Goal: Information Seeking & Learning: Learn about a topic

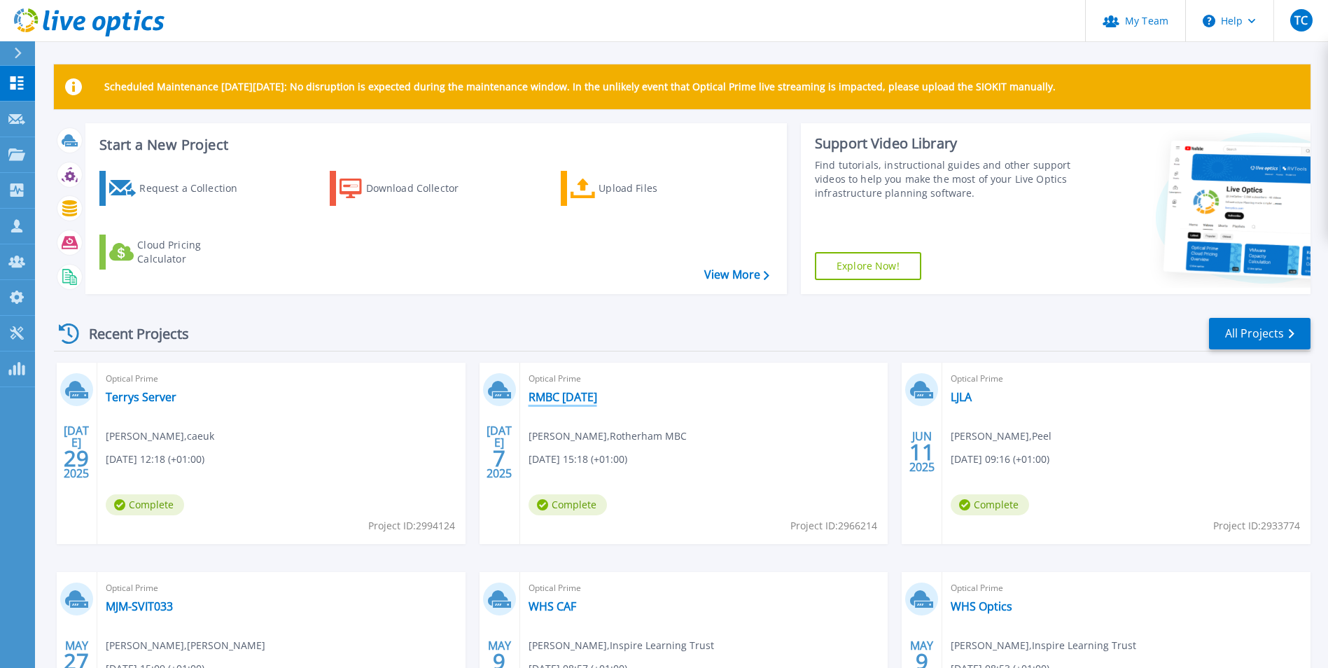
click at [552, 396] on link "RMBC [DATE]" at bounding box center [563, 397] width 69 height 14
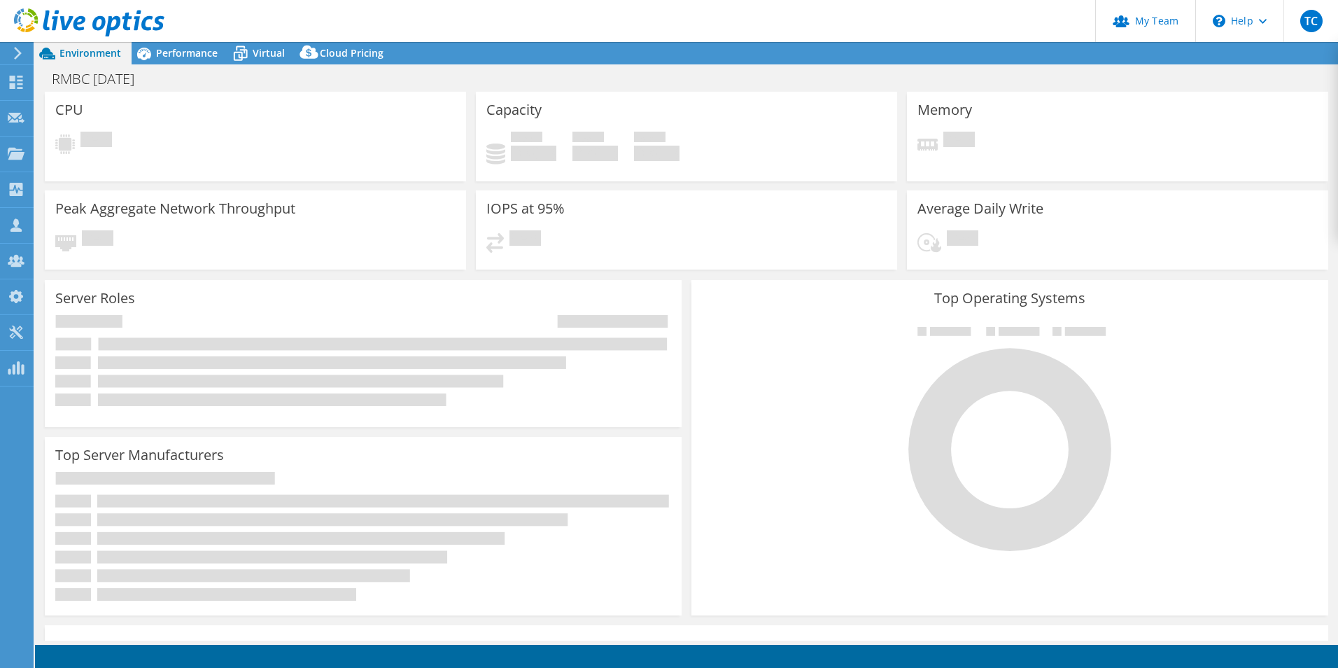
select select "EULondon"
select select "USD"
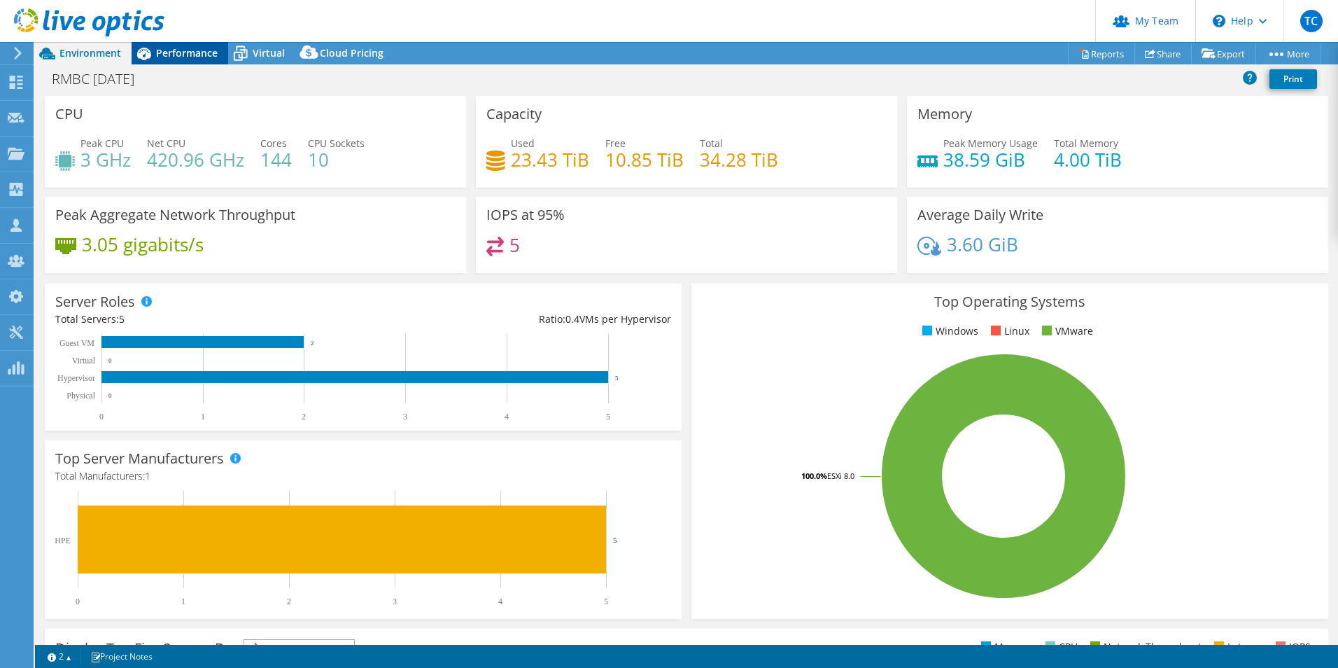
click at [198, 54] on span "Performance" at bounding box center [187, 52] width 62 height 13
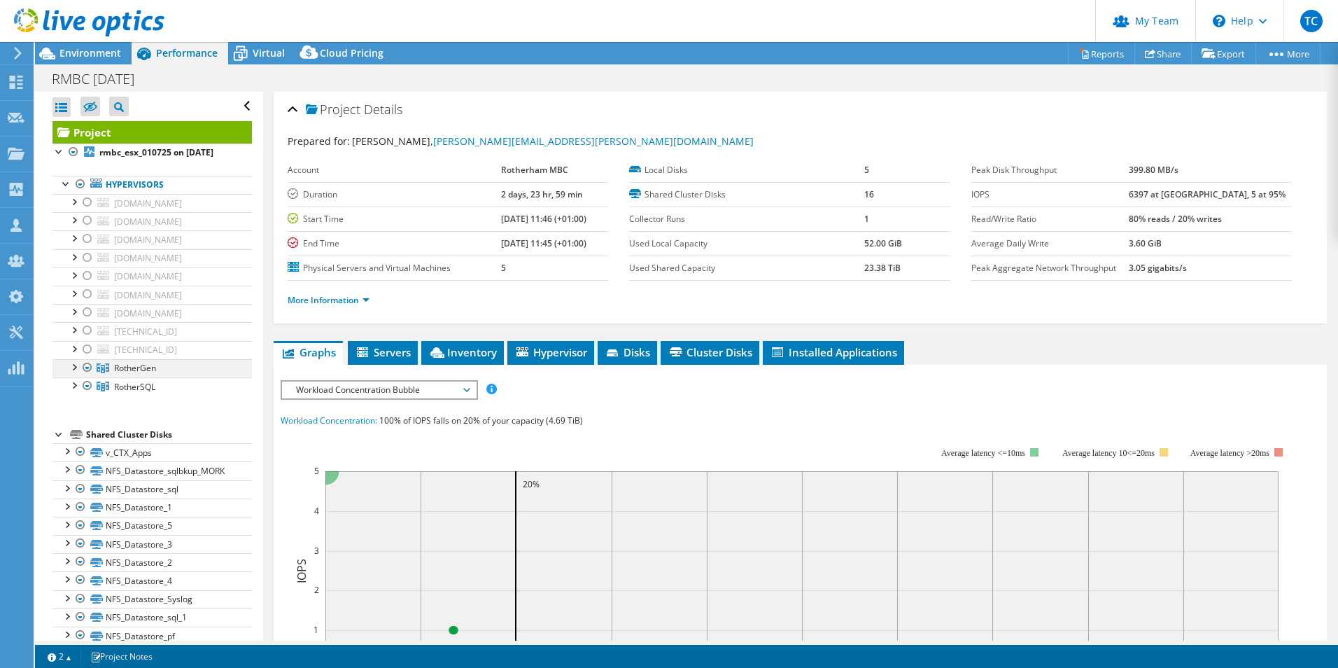
click at [77, 373] on div at bounding box center [74, 366] width 14 height 14
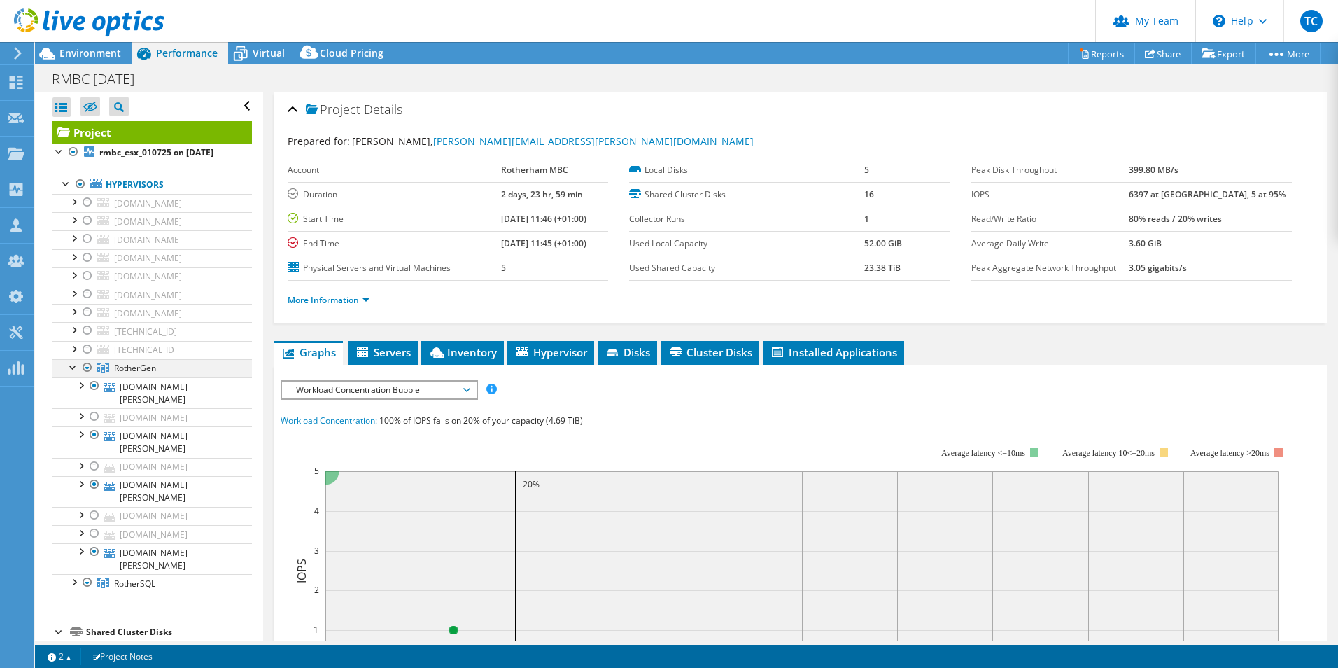
click at [75, 373] on div at bounding box center [74, 366] width 14 height 14
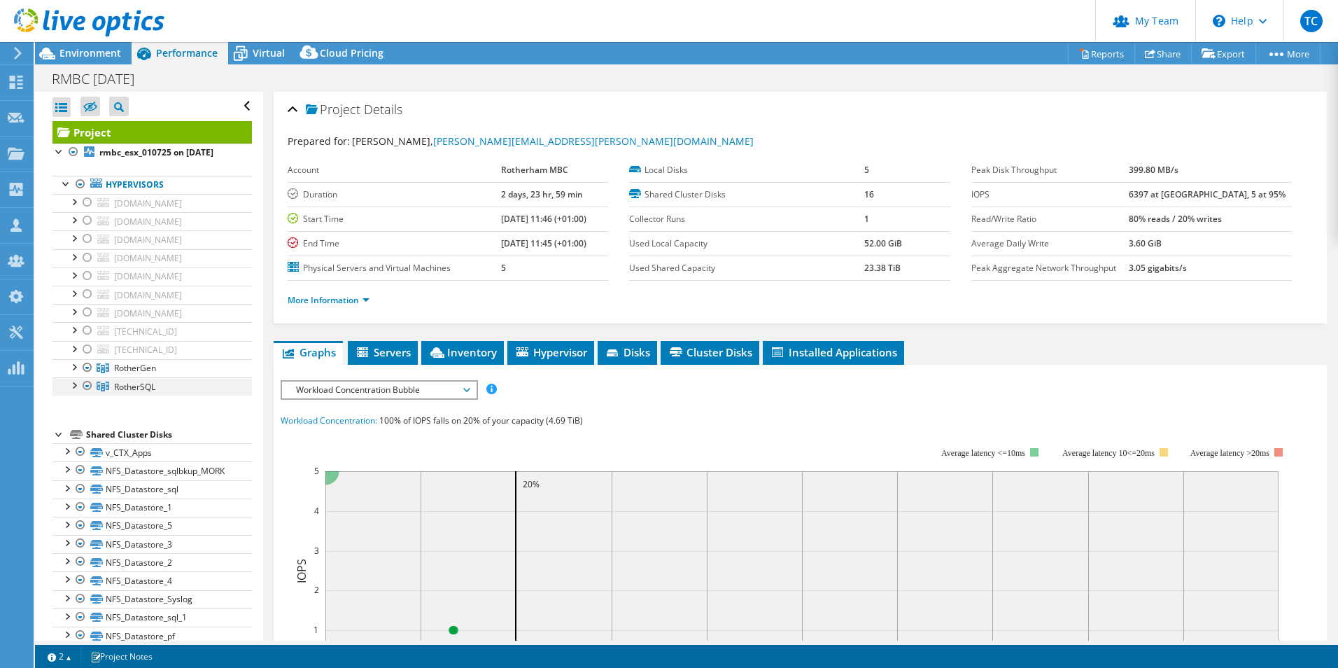
click at [78, 391] on div at bounding box center [74, 384] width 14 height 14
click at [74, 391] on div at bounding box center [74, 384] width 14 height 14
click at [275, 51] on span "Virtual" at bounding box center [269, 52] width 32 height 13
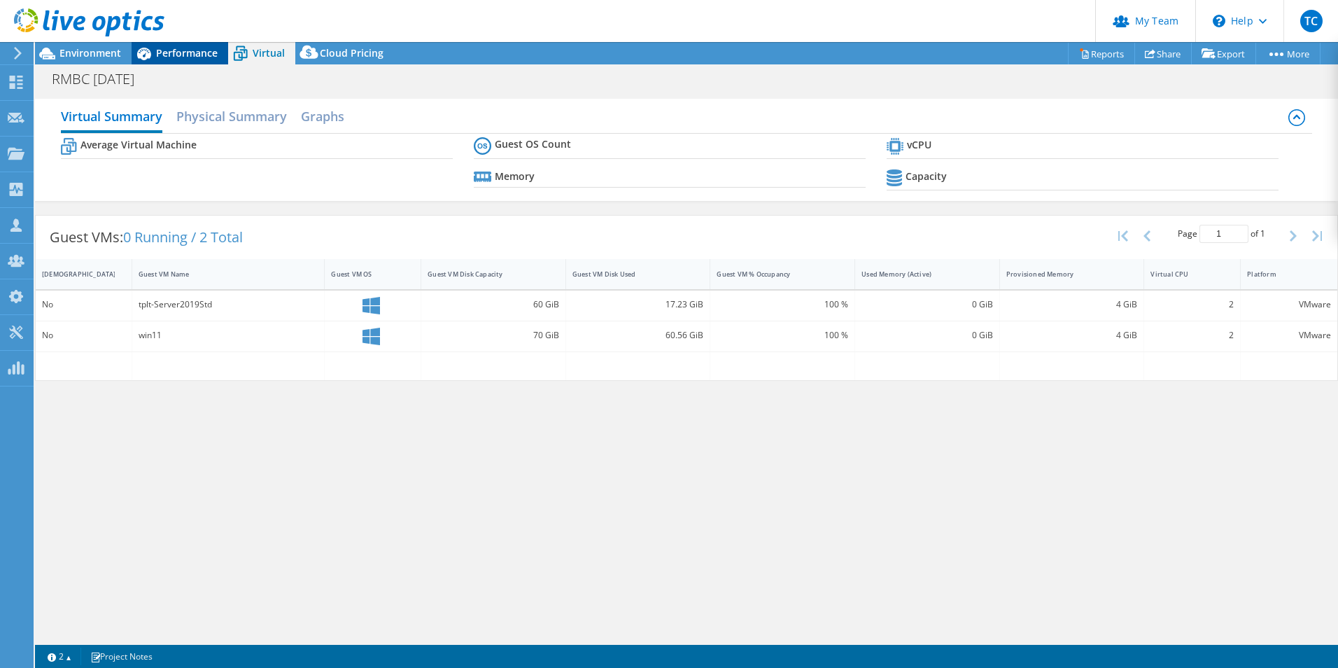
click at [180, 51] on span "Performance" at bounding box center [187, 52] width 62 height 13
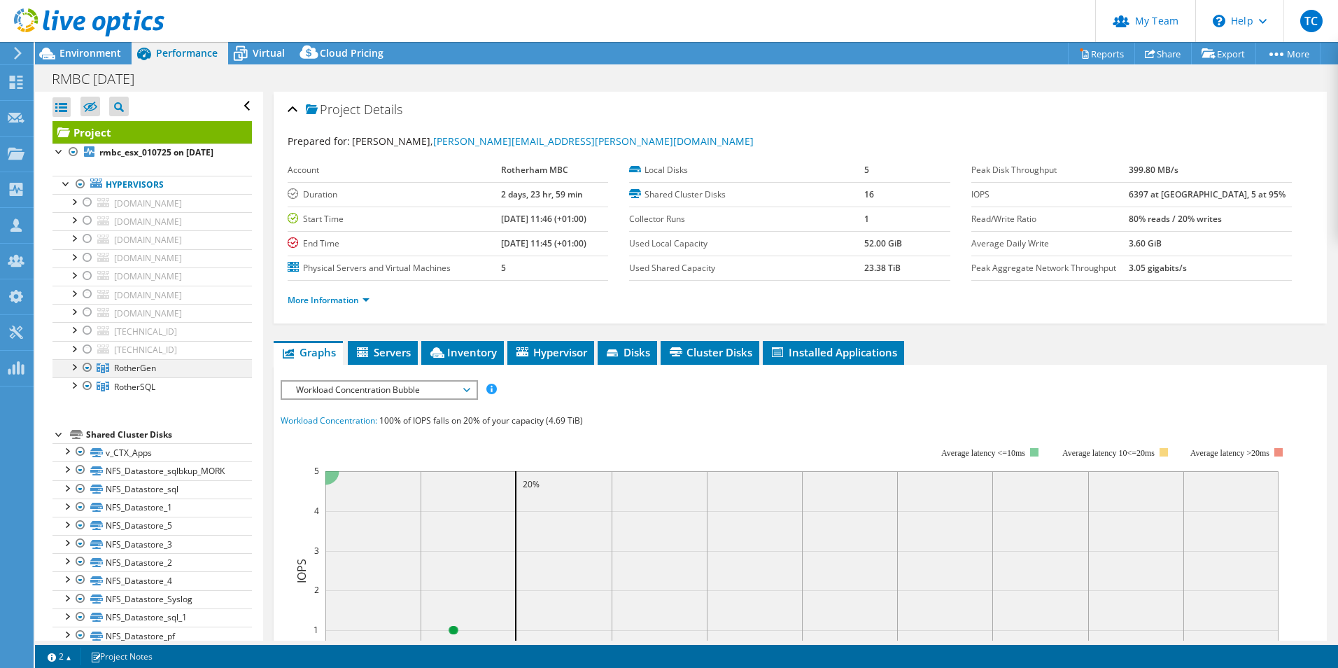
click at [74, 373] on div at bounding box center [74, 366] width 14 height 14
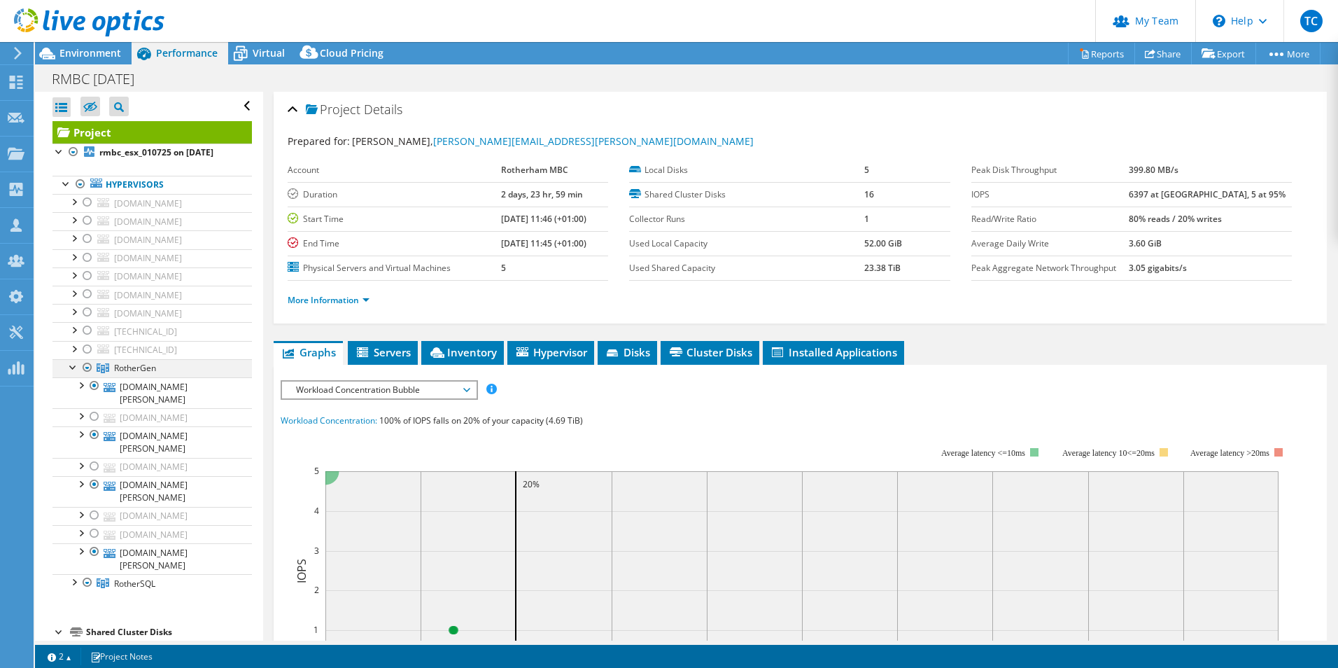
click at [74, 373] on div at bounding box center [74, 366] width 14 height 14
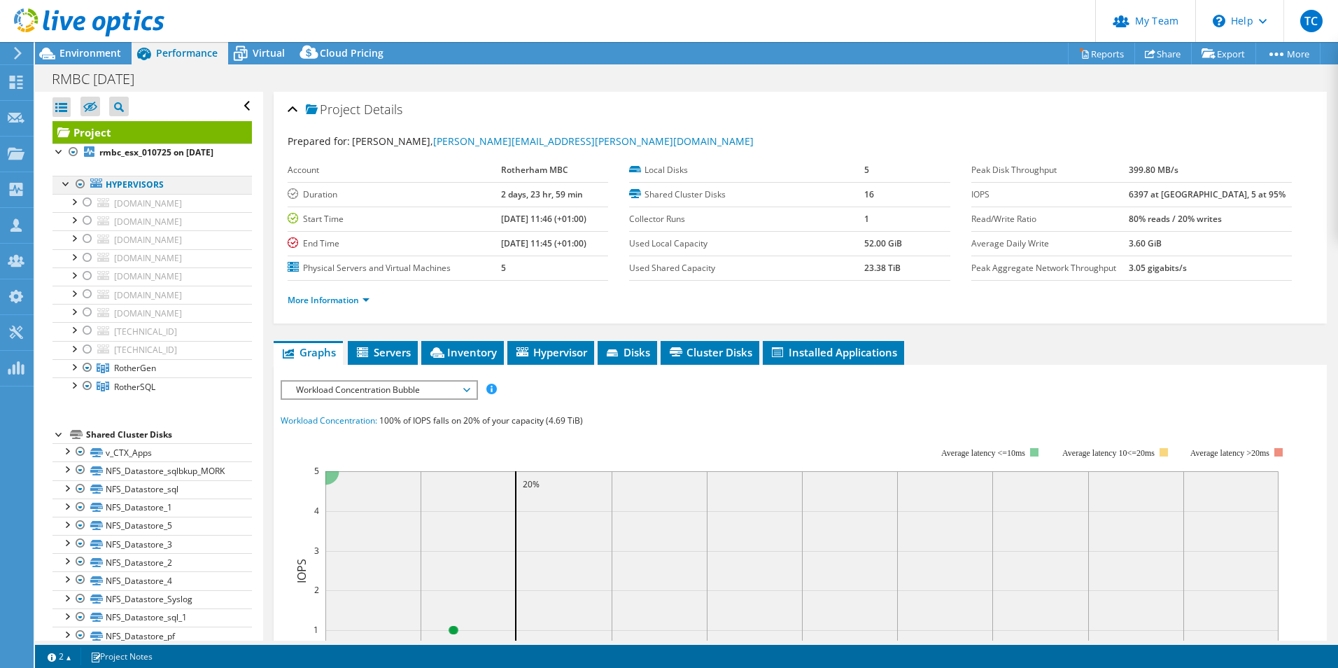
click at [80, 184] on div at bounding box center [81, 184] width 14 height 17
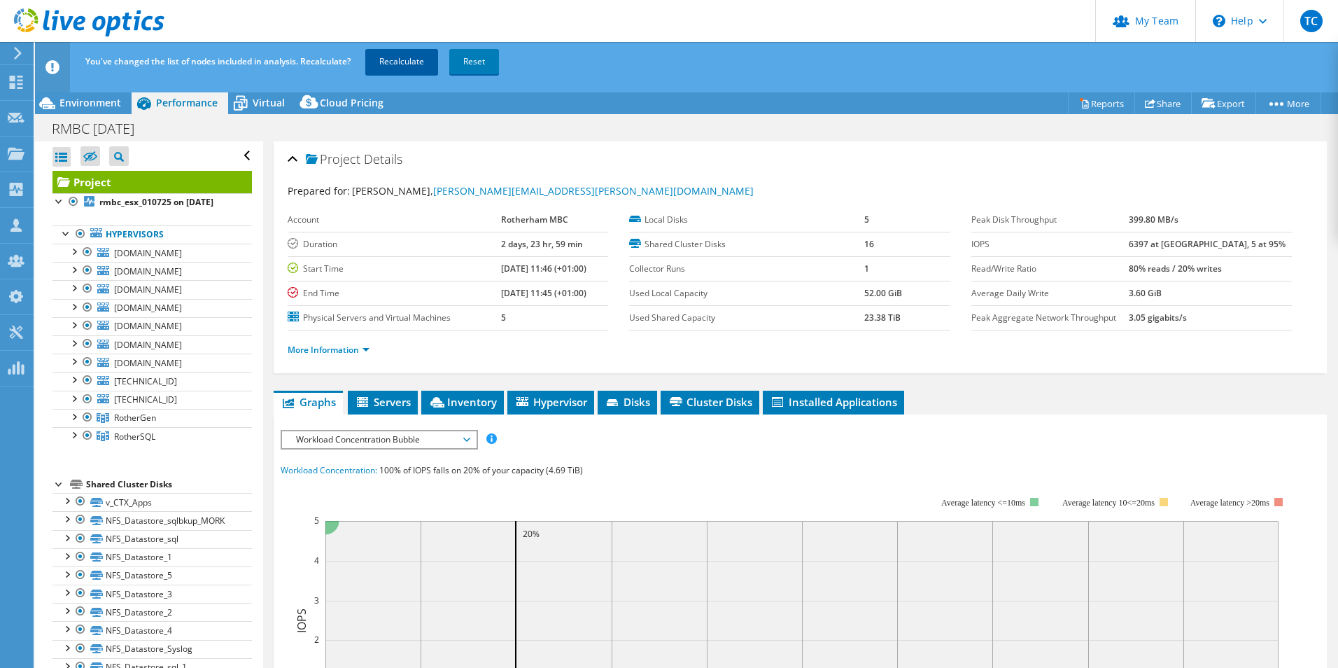
click at [412, 55] on link "Recalculate" at bounding box center [401, 61] width 73 height 25
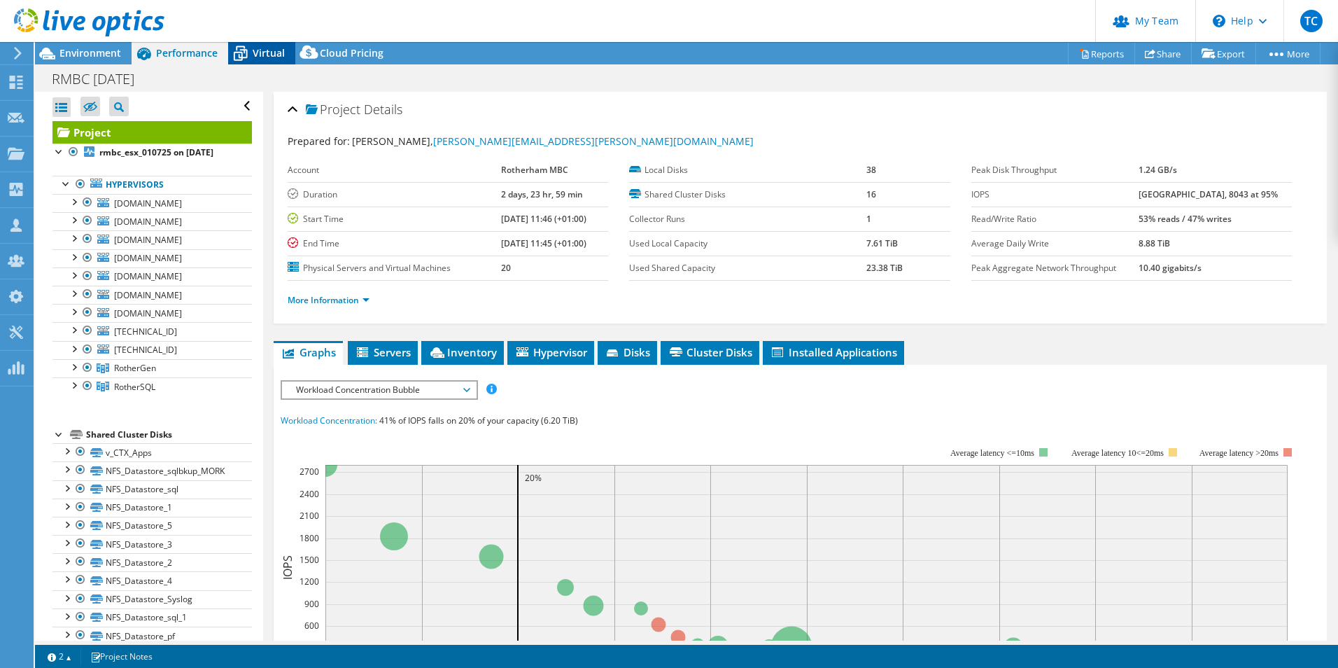
click at [249, 54] on icon at bounding box center [240, 53] width 25 height 25
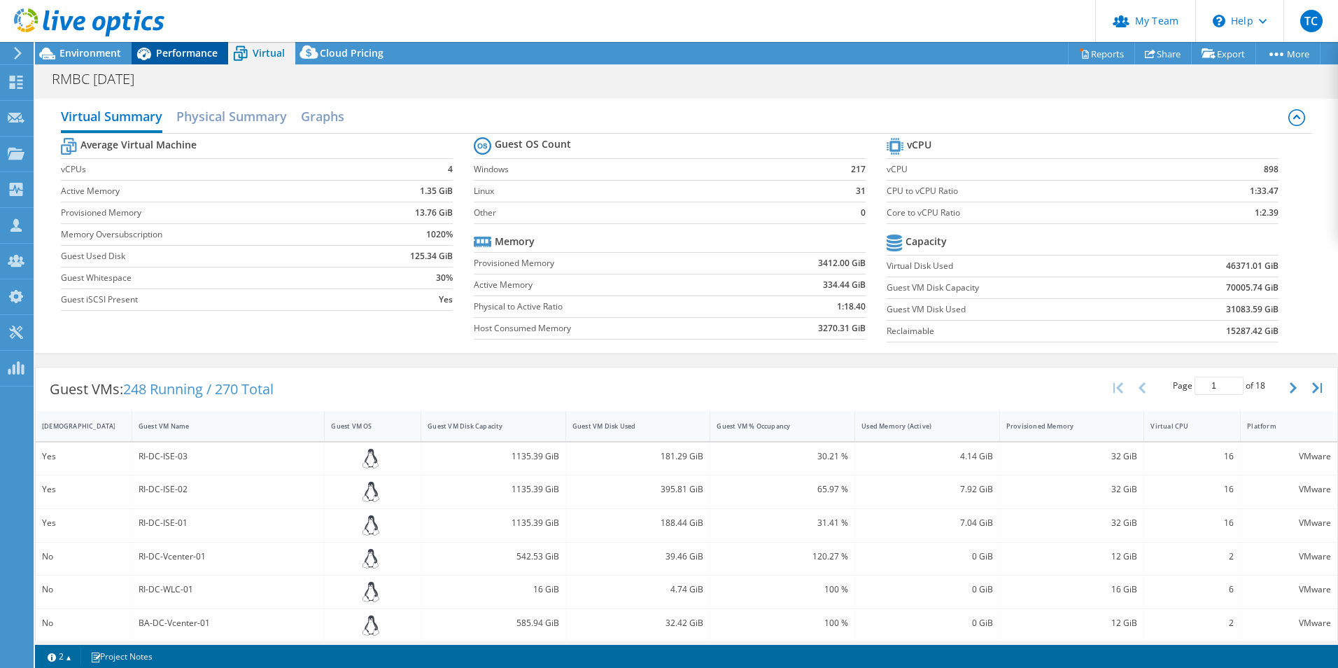
click at [184, 53] on span "Performance" at bounding box center [187, 52] width 62 height 13
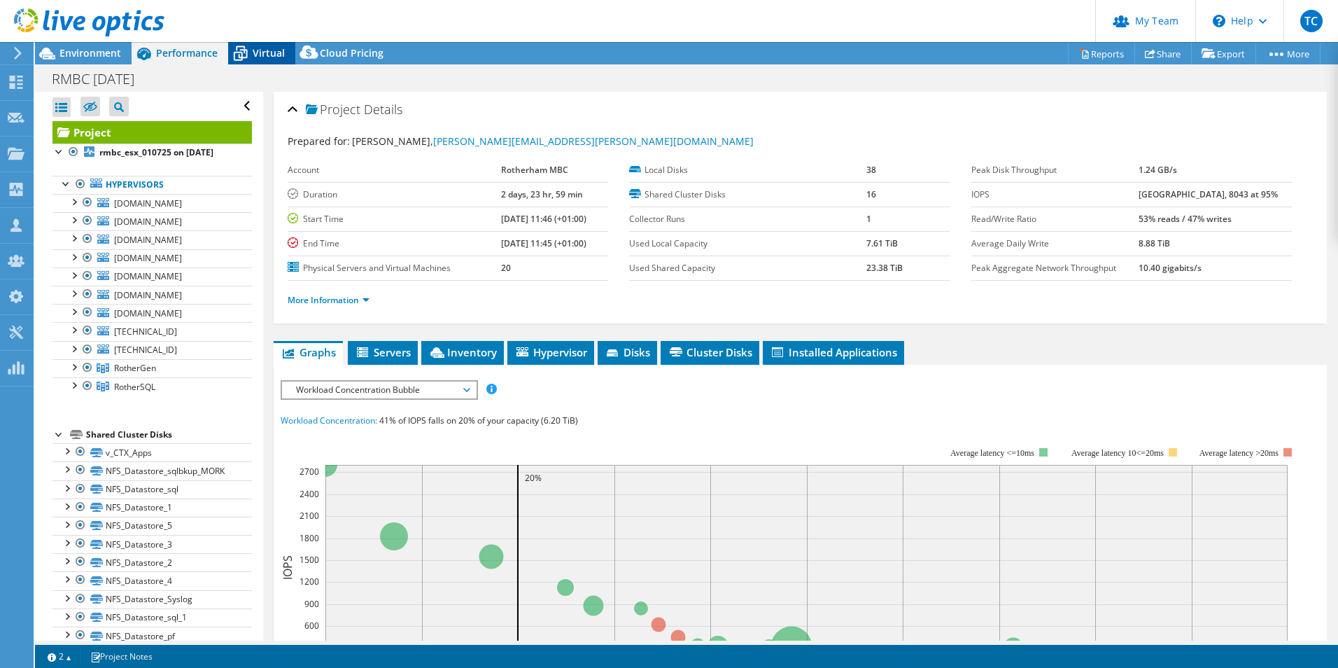
click at [241, 49] on icon at bounding box center [240, 53] width 25 height 25
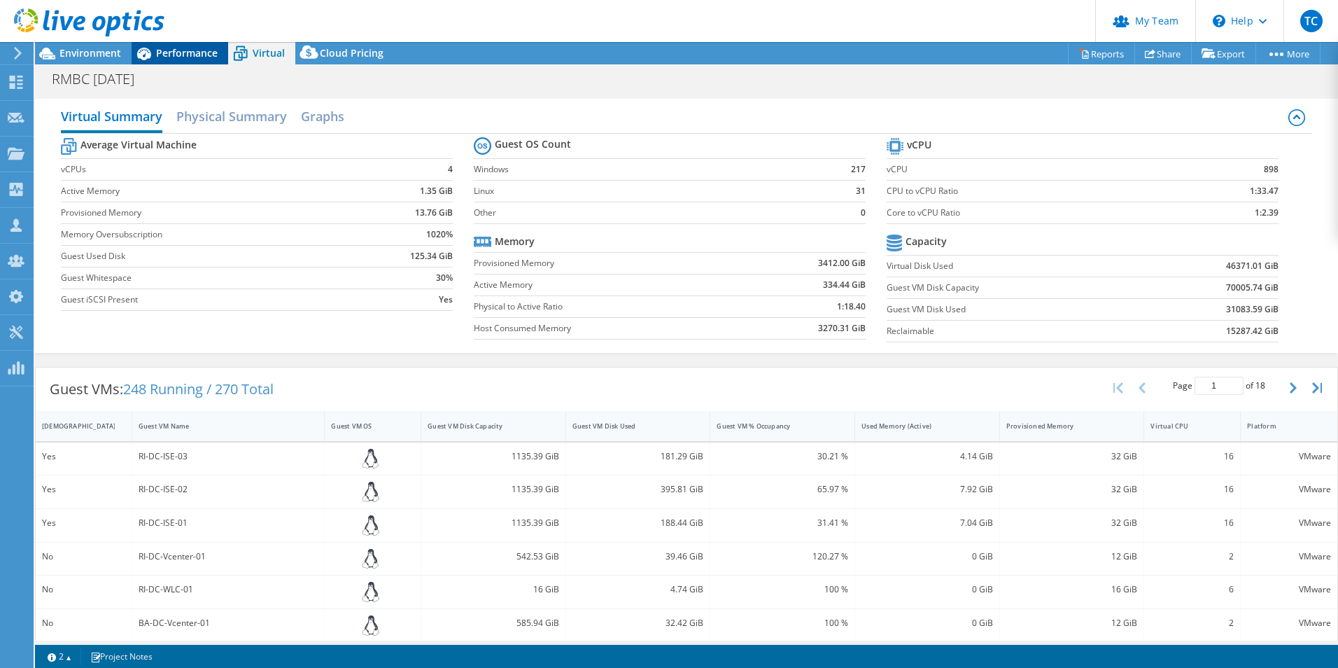
click at [179, 59] on div "Performance" at bounding box center [180, 53] width 97 height 22
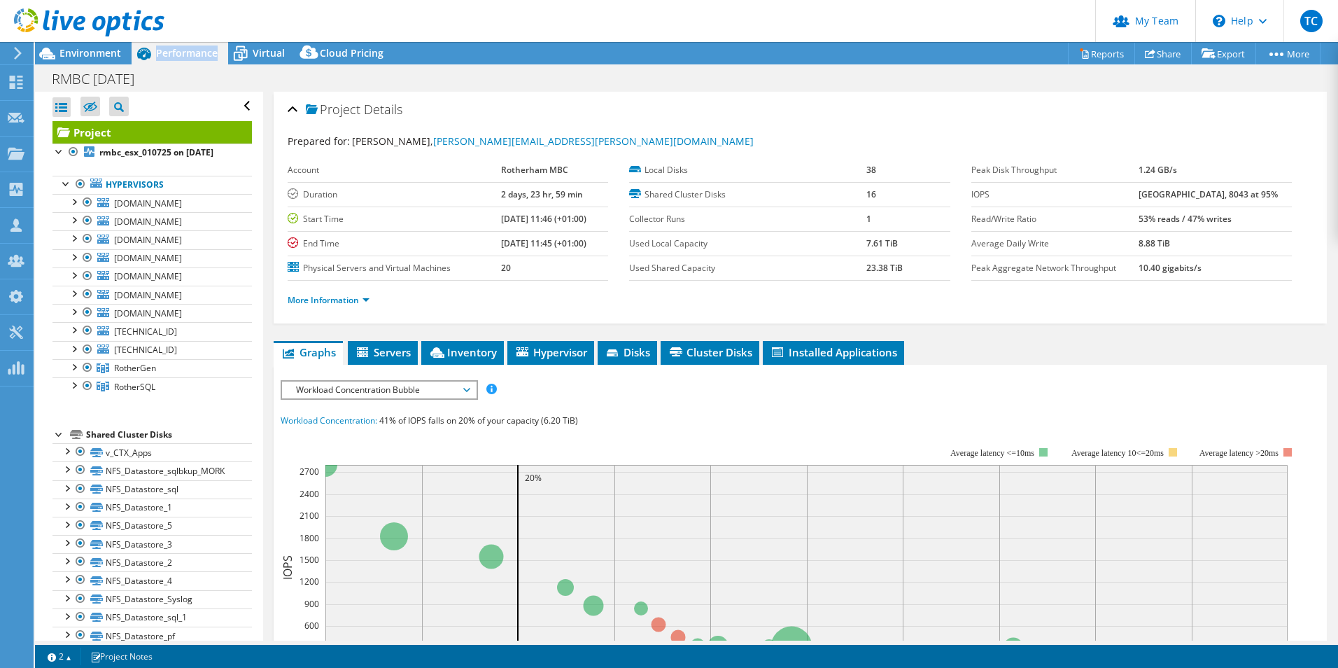
click at [179, 59] on span "Performance" at bounding box center [187, 52] width 62 height 13
click at [76, 336] on div at bounding box center [74, 329] width 14 height 14
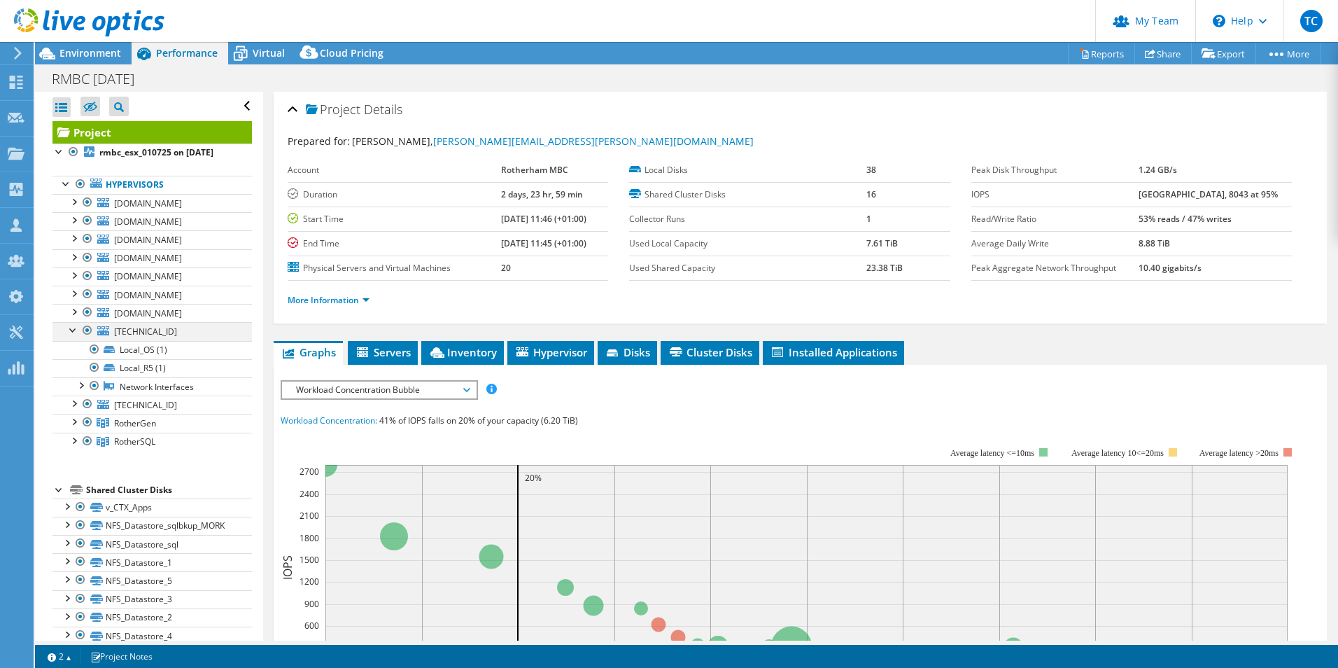
click at [76, 336] on div at bounding box center [74, 329] width 14 height 14
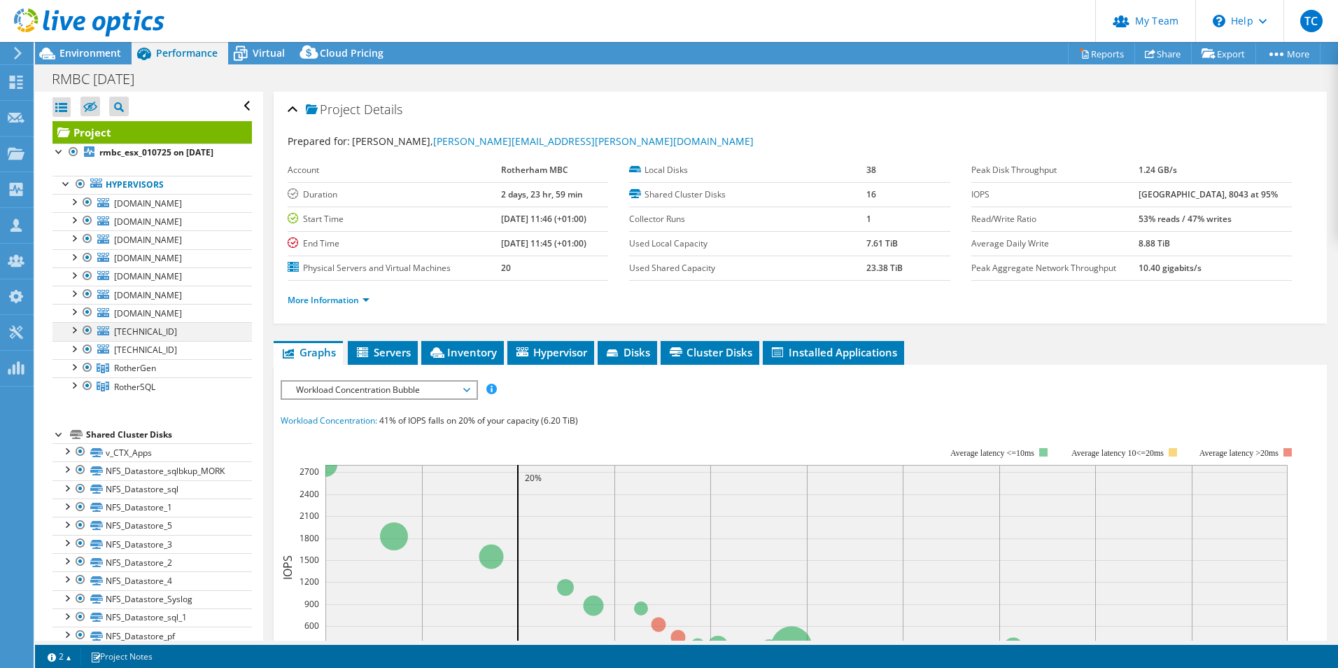
click at [88, 339] on div at bounding box center [88, 330] width 14 height 17
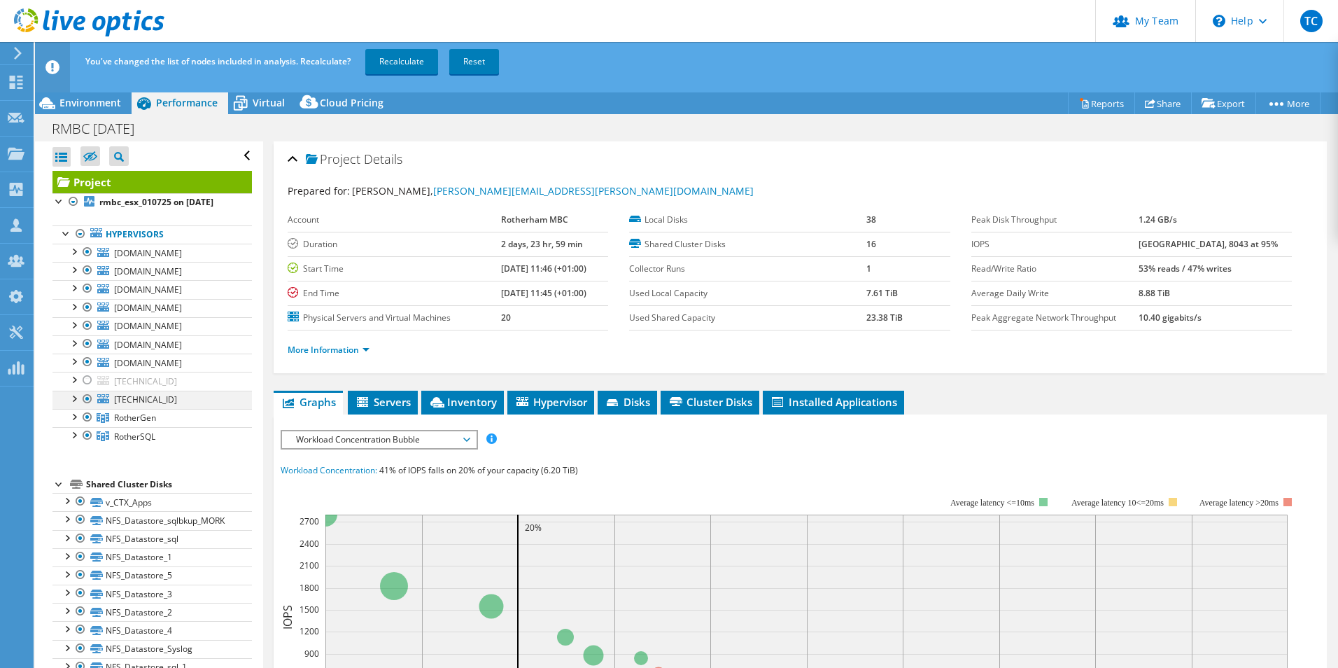
click at [85, 407] on div at bounding box center [88, 399] width 14 height 17
click at [89, 252] on div at bounding box center [88, 252] width 14 height 17
click at [87, 279] on div at bounding box center [88, 270] width 14 height 17
click at [88, 297] on div at bounding box center [88, 288] width 14 height 17
click at [89, 316] on div at bounding box center [88, 307] width 14 height 17
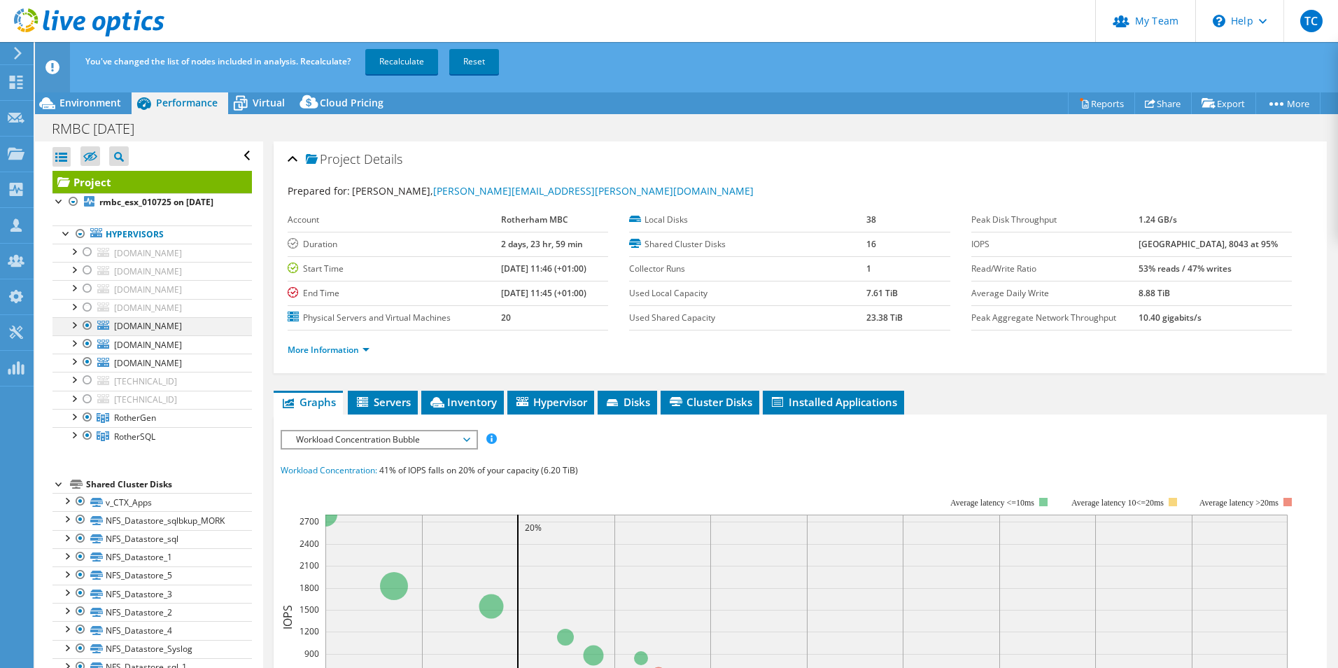
click at [87, 334] on div at bounding box center [88, 325] width 14 height 17
click at [88, 352] on div at bounding box center [88, 343] width 14 height 17
click at [85, 370] on div at bounding box center [88, 362] width 14 height 17
click at [405, 60] on link "Recalculate" at bounding box center [401, 61] width 73 height 25
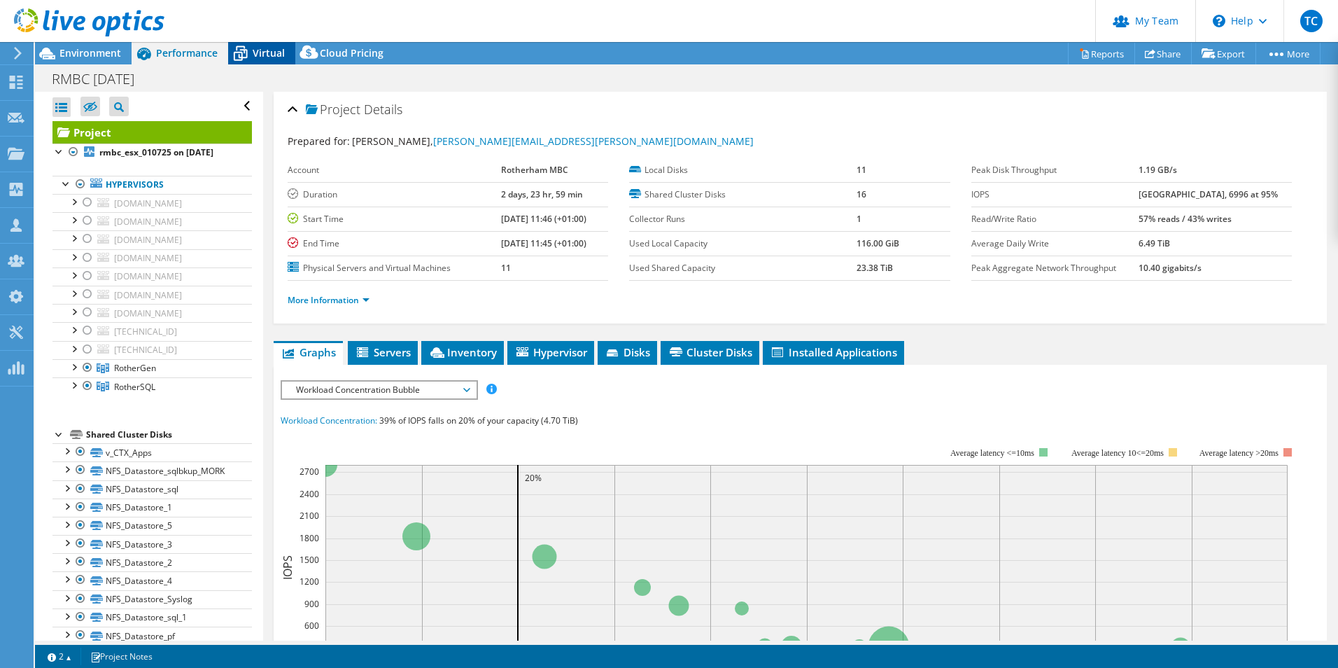
click at [269, 53] on span "Virtual" at bounding box center [269, 52] width 32 height 13
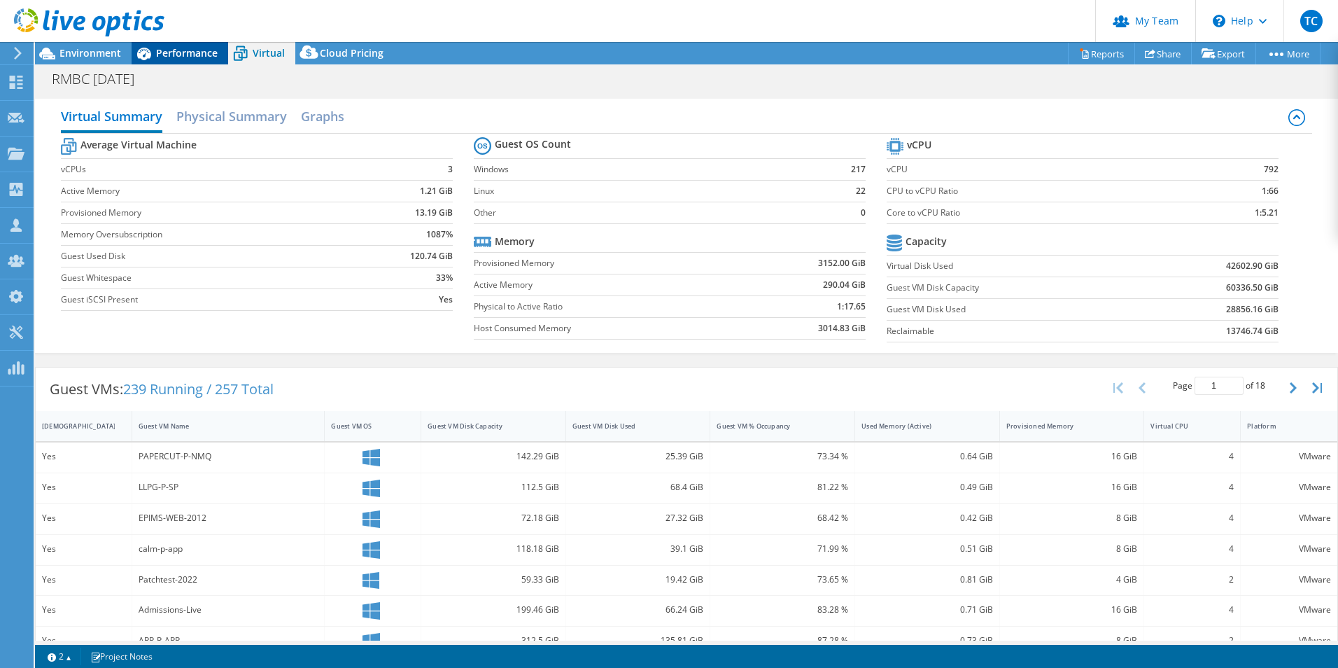
click at [186, 50] on span "Performance" at bounding box center [187, 52] width 62 height 13
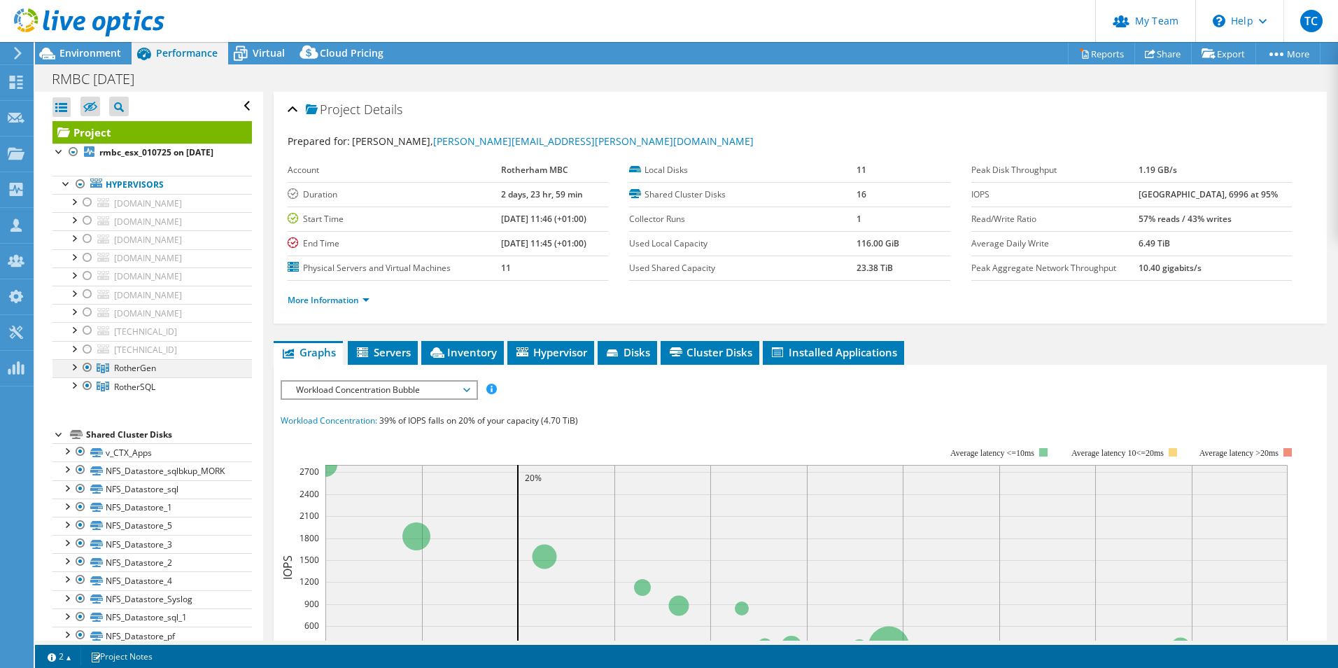
click at [74, 373] on div at bounding box center [74, 366] width 14 height 14
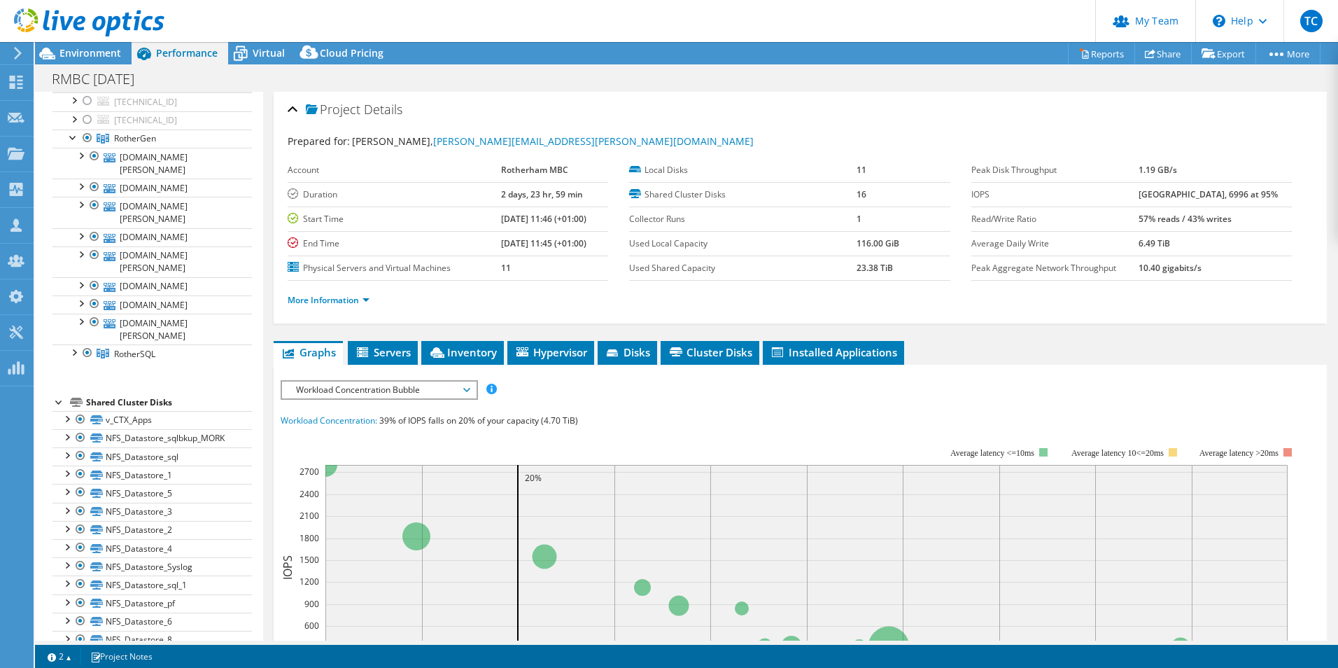
scroll to position [233, 0]
click at [72, 355] on div at bounding box center [74, 348] width 14 height 14
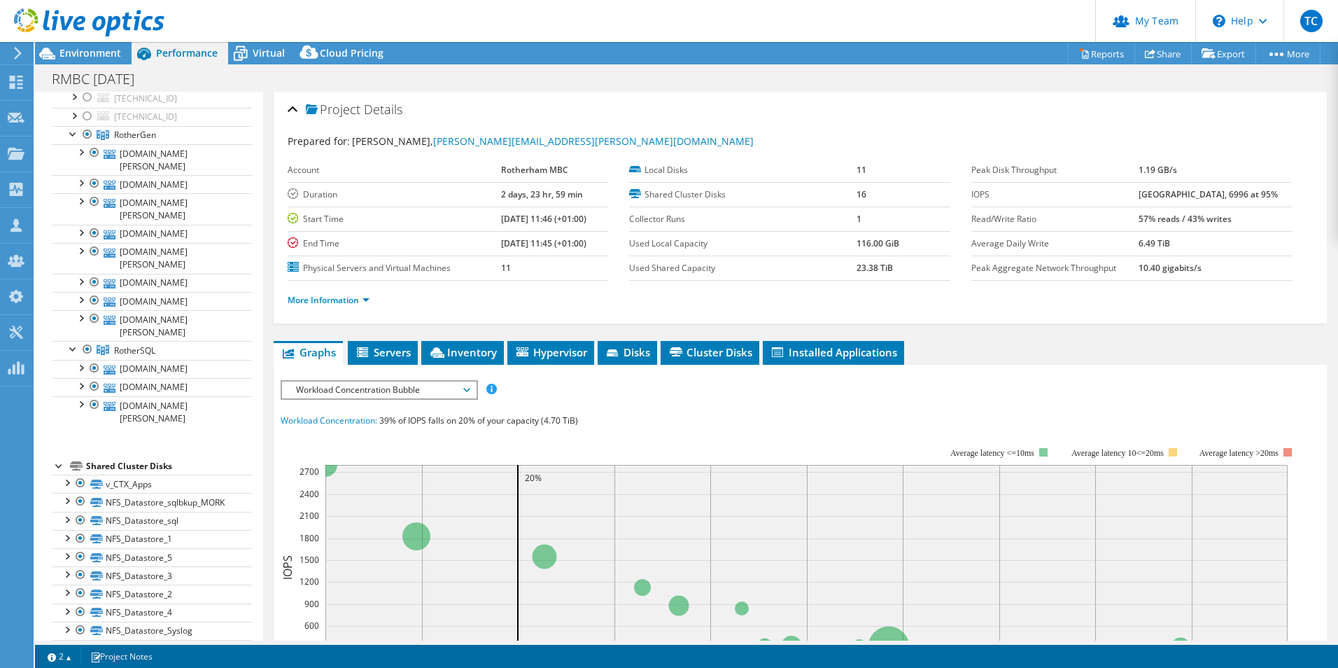
click at [866, 449] on rect at bounding box center [790, 568] width 1019 height 280
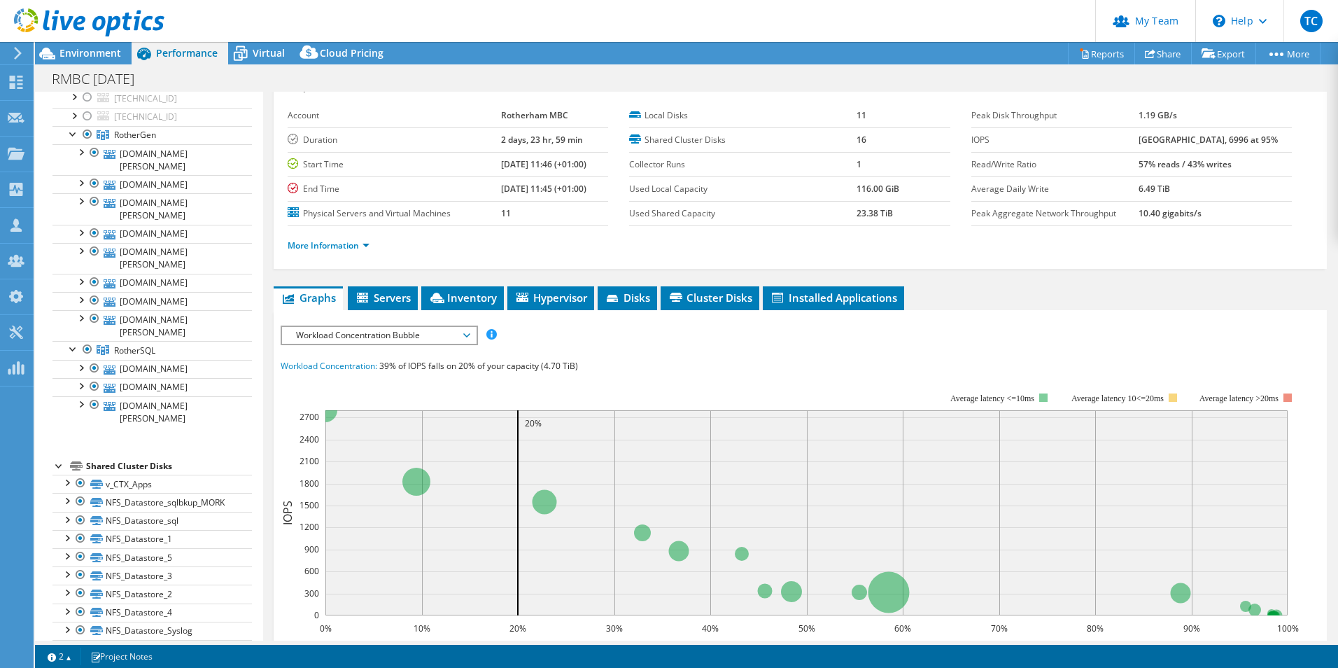
scroll to position [0, 0]
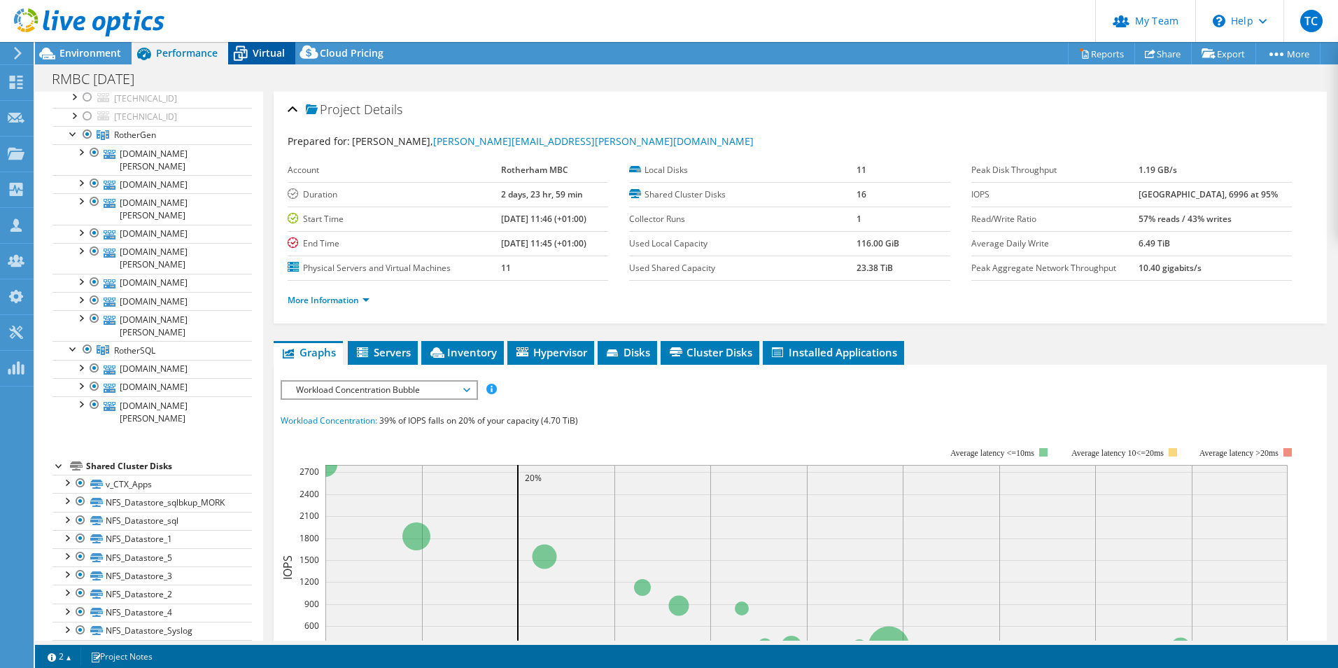
click at [272, 58] on span "Virtual" at bounding box center [269, 52] width 32 height 13
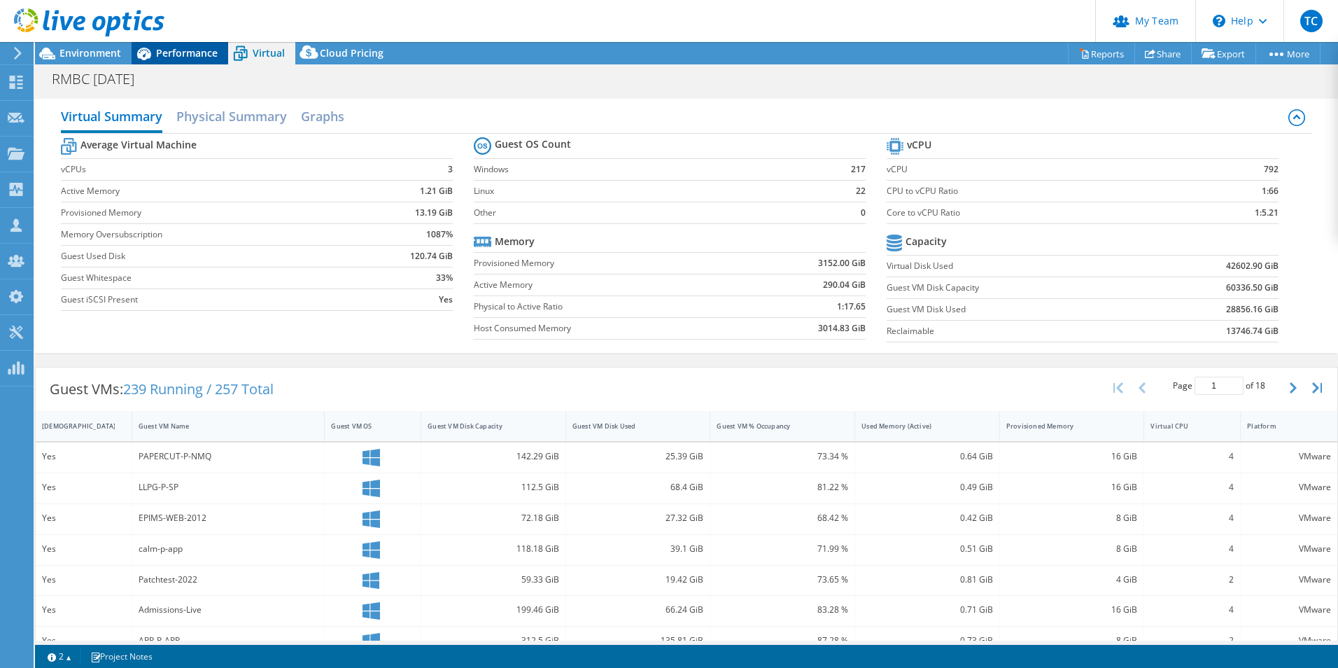
click at [160, 56] on span "Performance" at bounding box center [187, 52] width 62 height 13
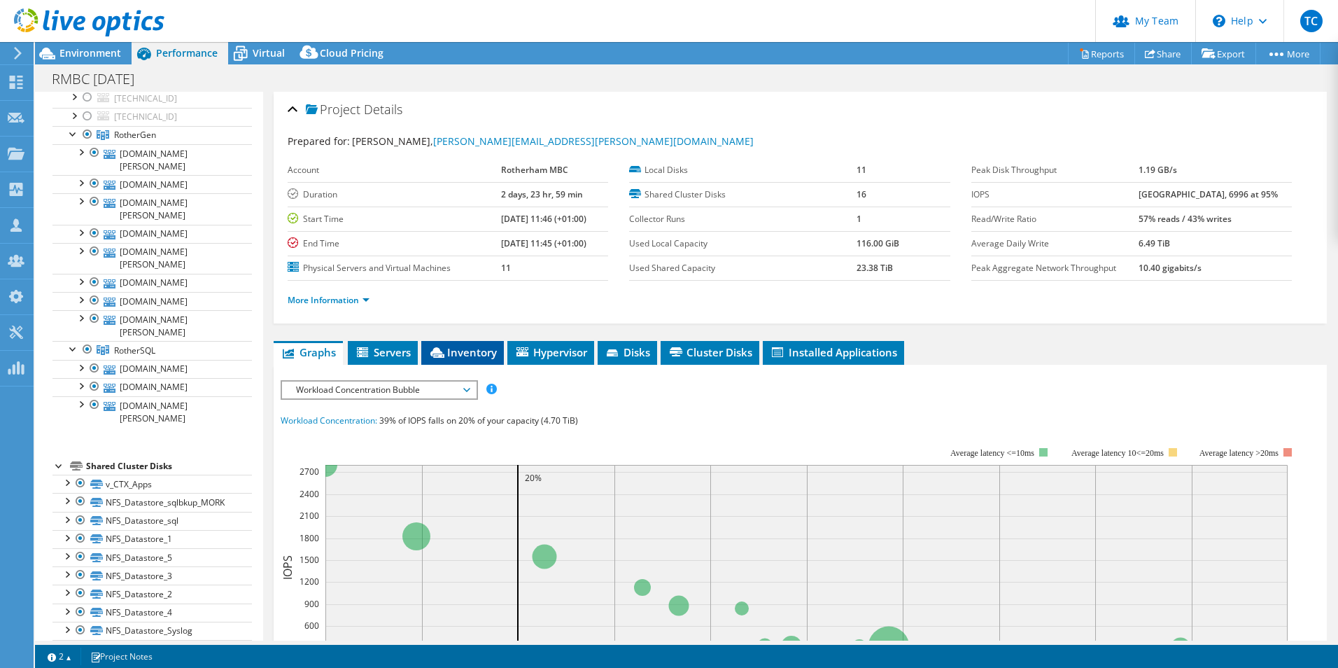
click at [451, 358] on span "Inventory" at bounding box center [462, 352] width 69 height 14
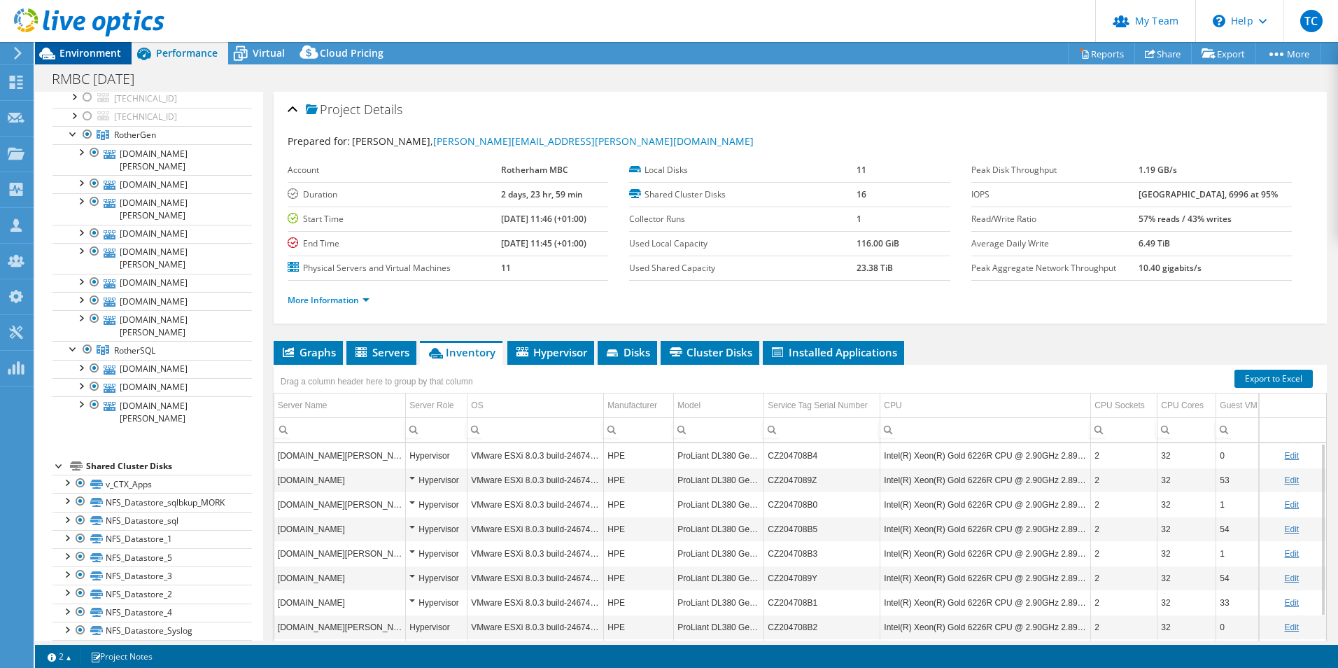
click at [103, 52] on span "Environment" at bounding box center [91, 52] width 62 height 13
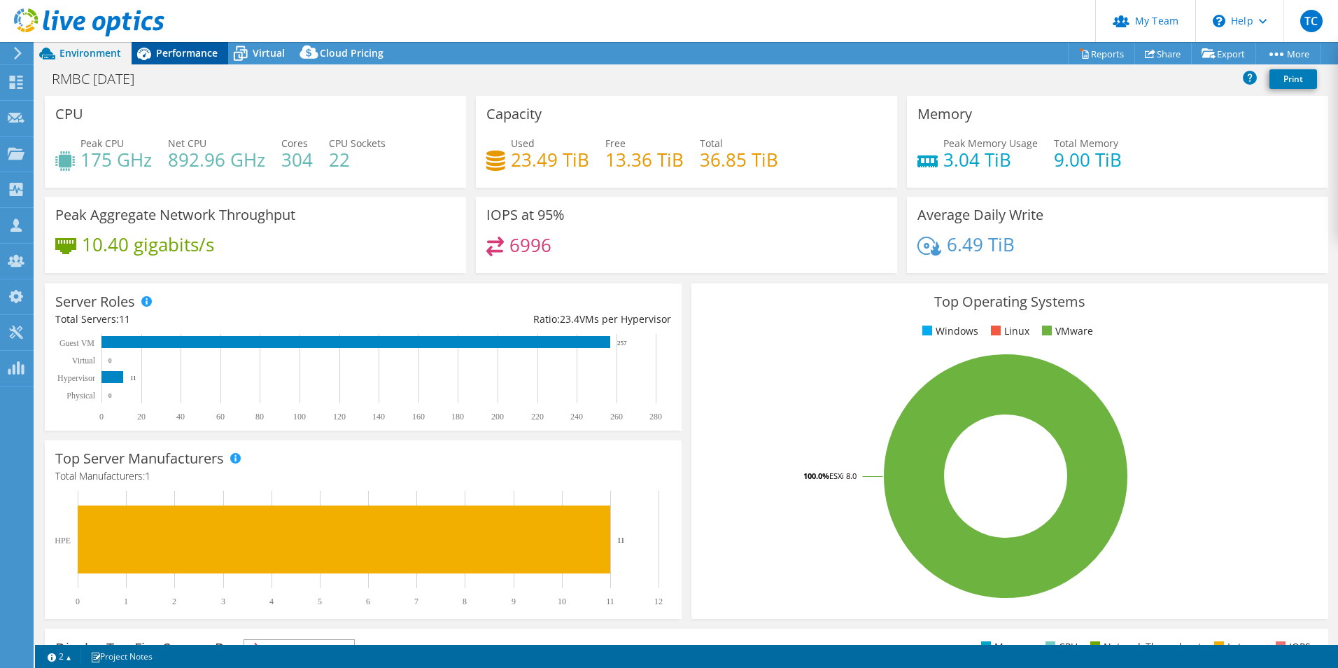
click at [144, 53] on icon at bounding box center [144, 54] width 14 height 13
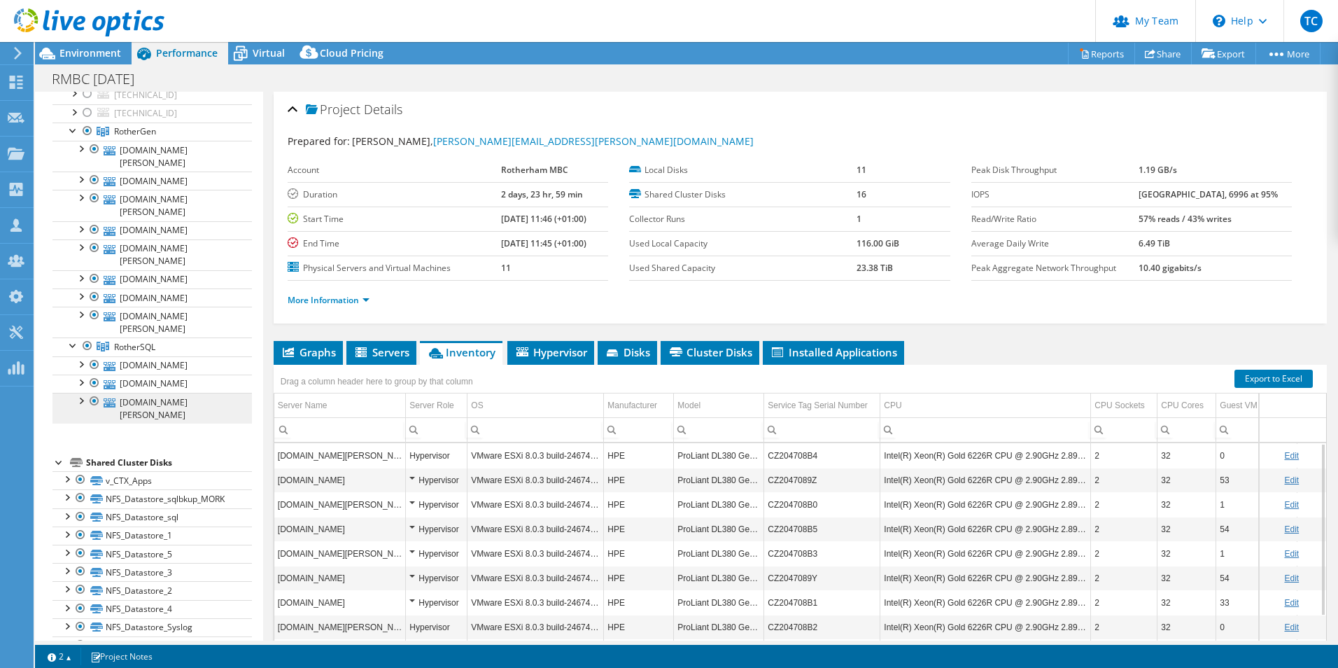
scroll to position [191, 0]
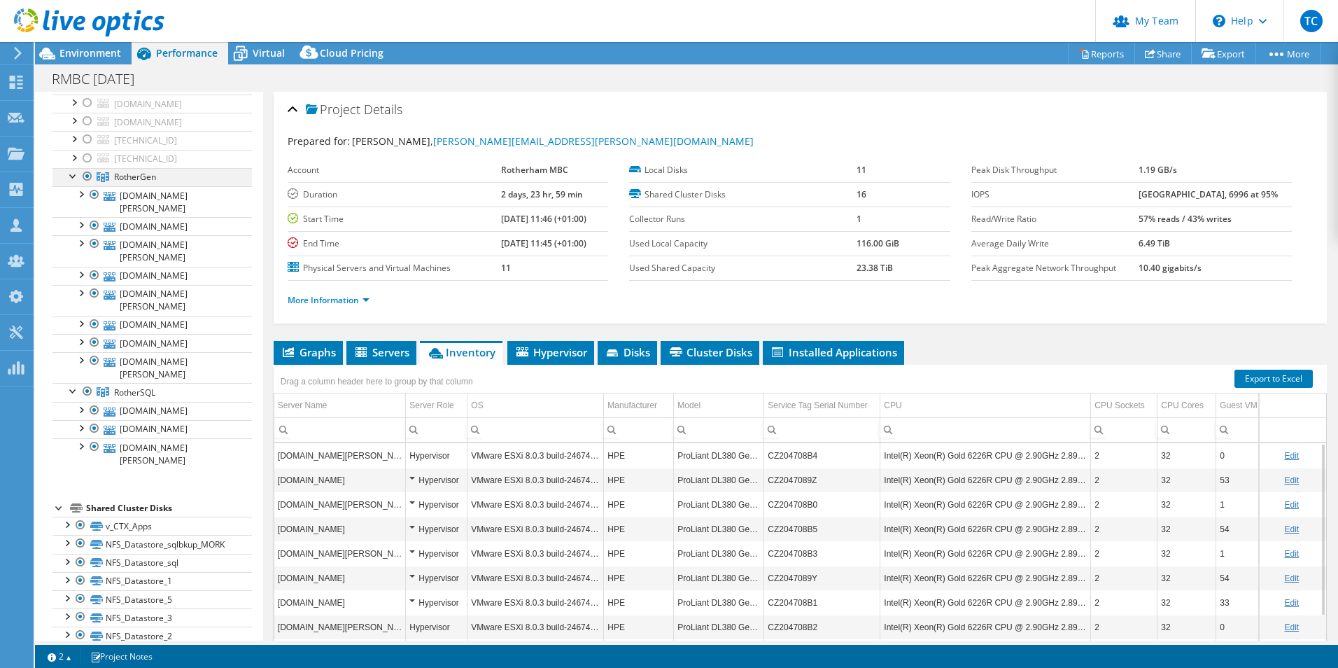
click at [73, 182] on div at bounding box center [74, 175] width 14 height 14
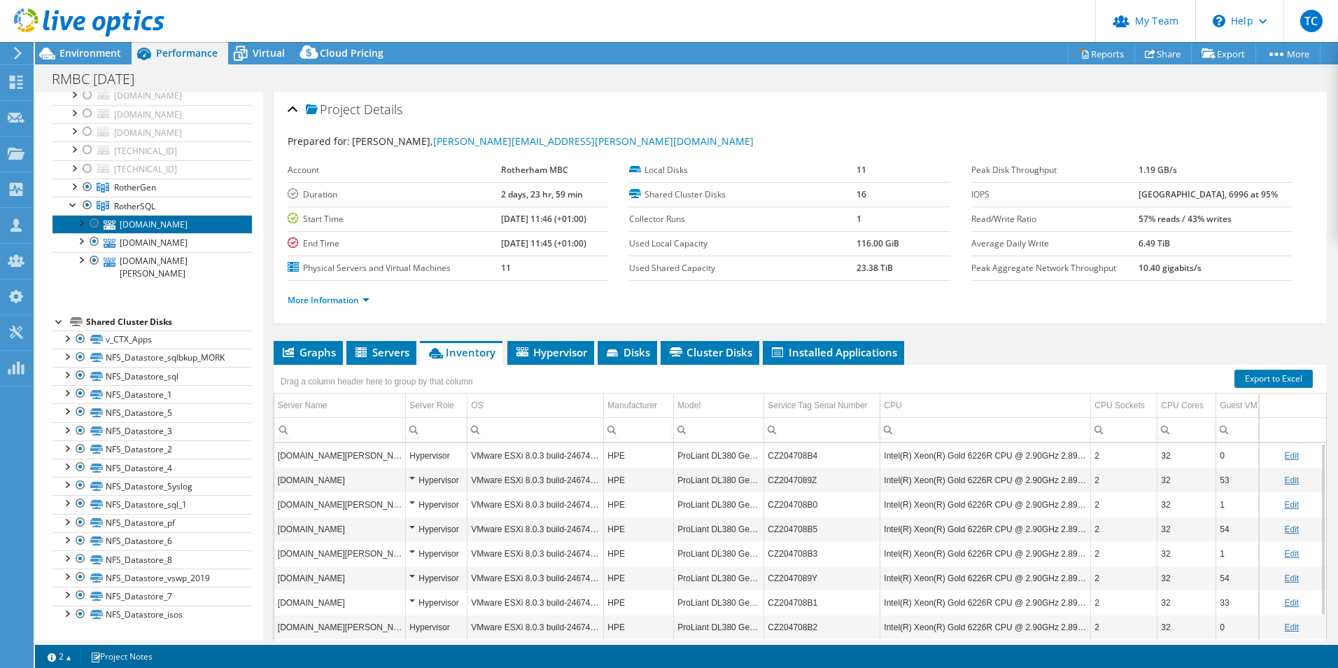
click at [179, 233] on link "[DOMAIN_NAME]" at bounding box center [153, 224] width 200 height 18
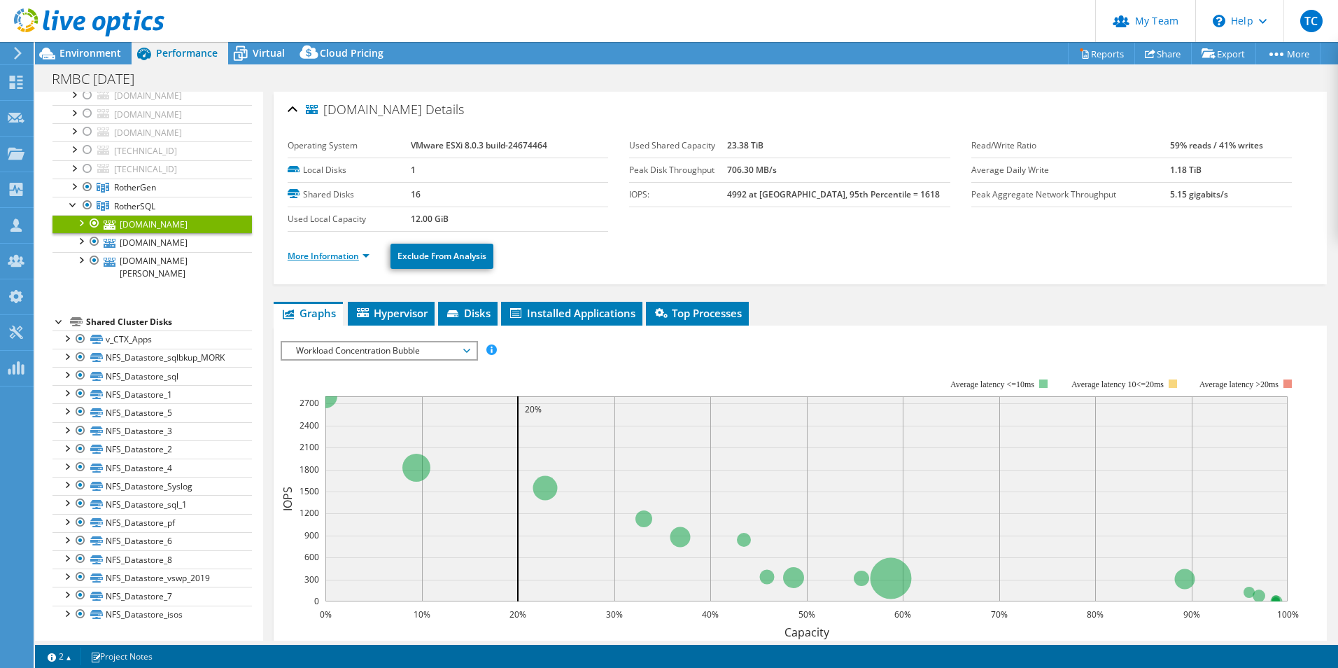
click at [361, 256] on link "More Information" at bounding box center [329, 256] width 82 height 12
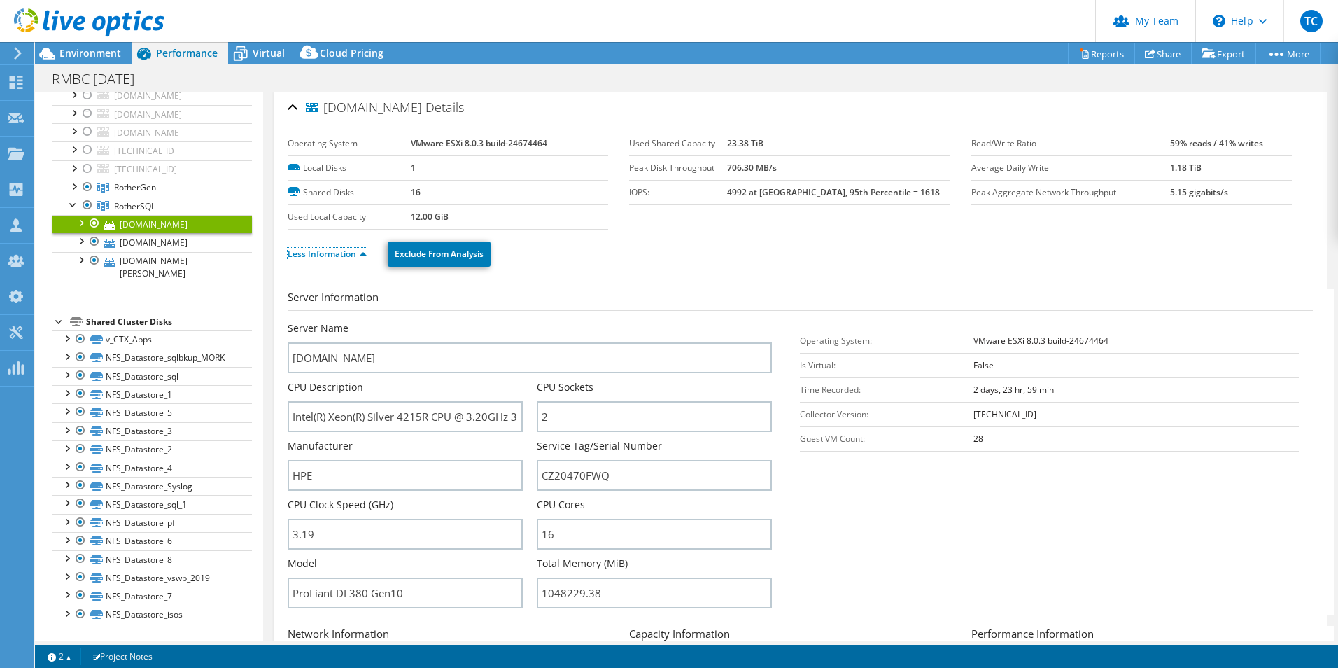
scroll to position [0, 0]
click at [88, 195] on div at bounding box center [88, 187] width 14 height 17
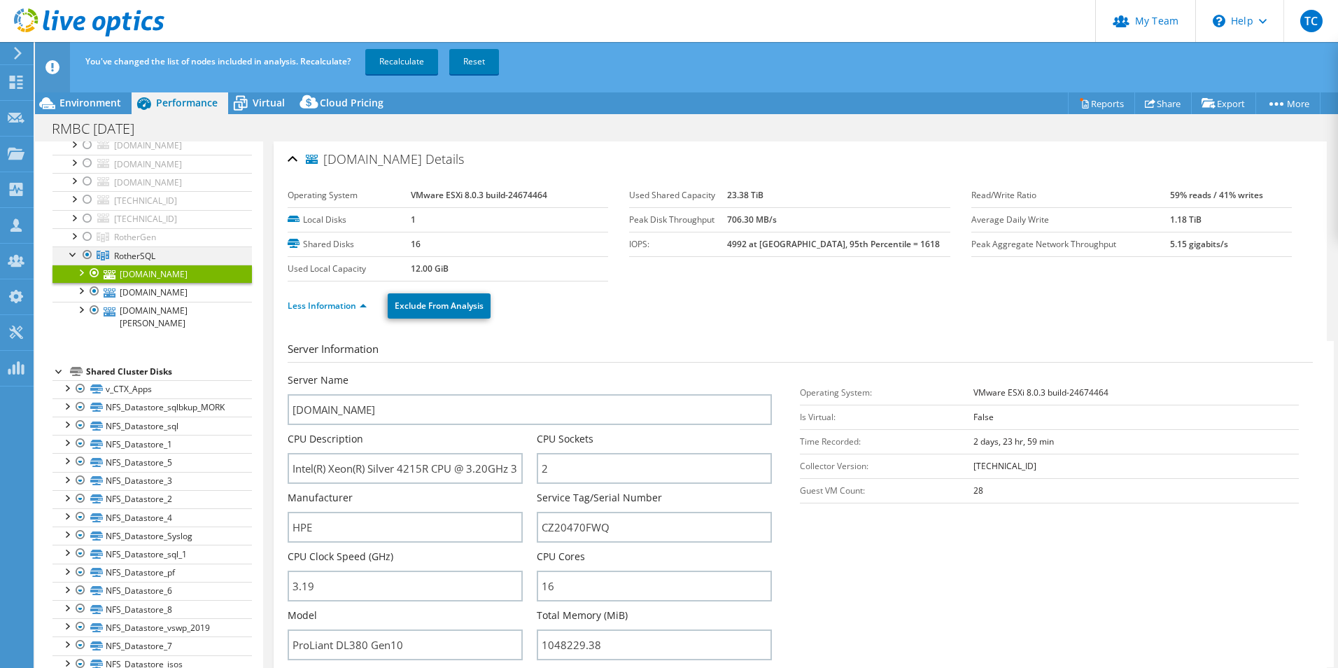
click at [90, 263] on div at bounding box center [88, 254] width 14 height 17
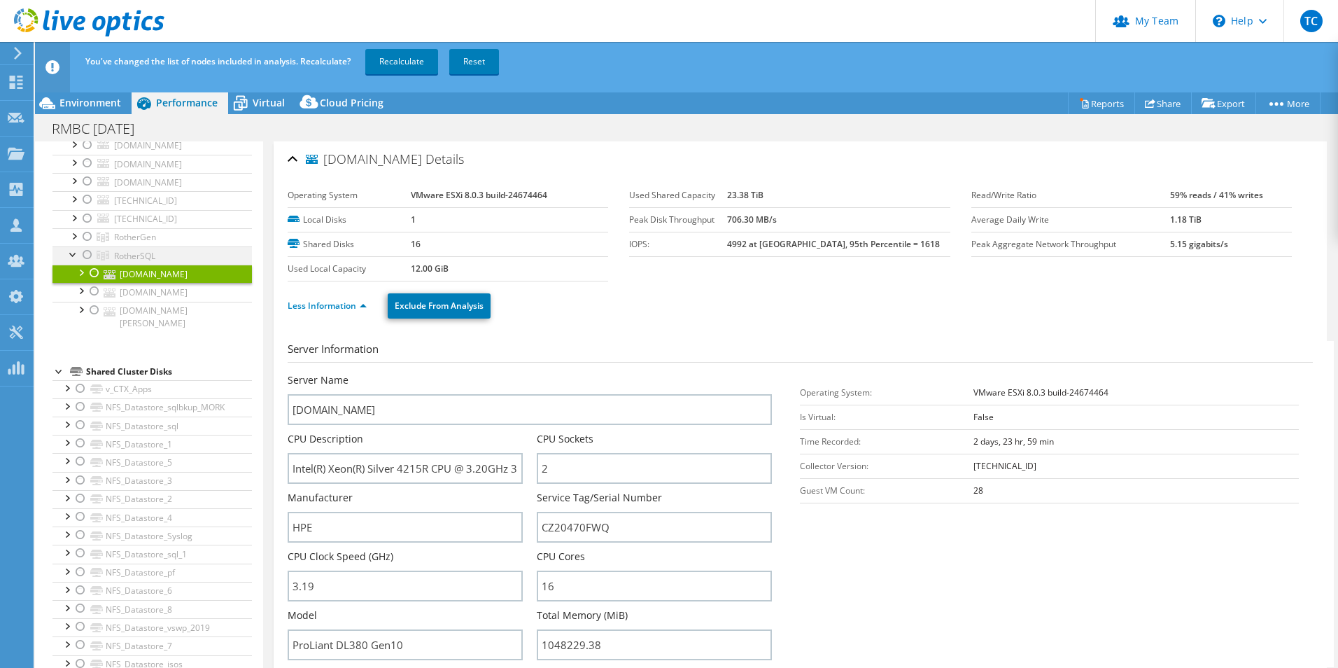
click at [90, 263] on div at bounding box center [88, 254] width 14 height 17
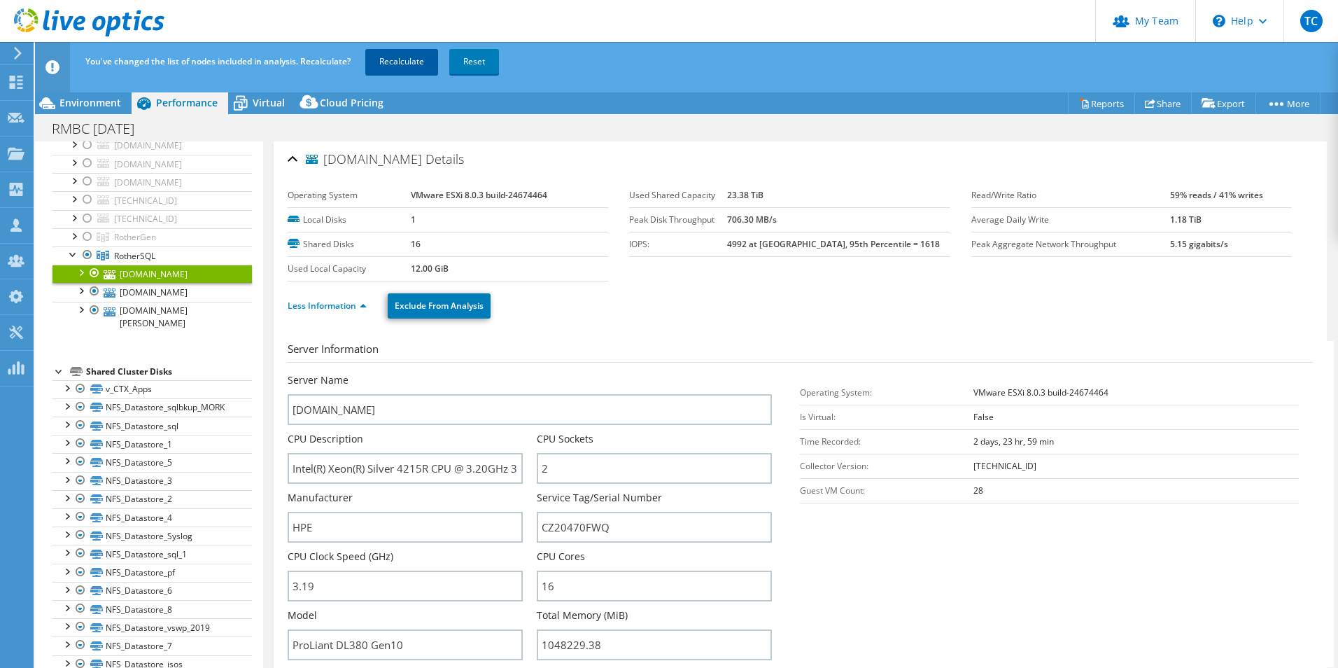
click at [417, 62] on link "Recalculate" at bounding box center [401, 61] width 73 height 25
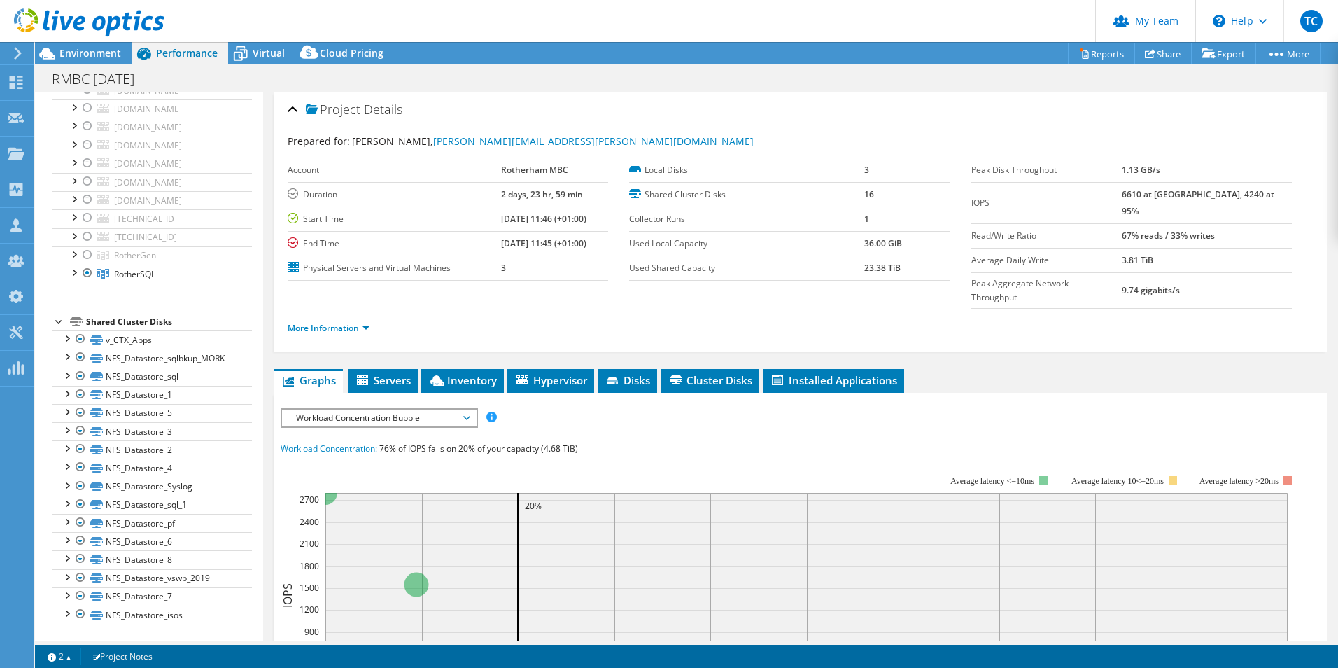
click at [252, 41] on header "TC Partner Team Admin [PERSON_NAME] [PERSON_NAME][EMAIL_ADDRESS][PERSON_NAME][D…" at bounding box center [669, 21] width 1338 height 42
click at [252, 53] on icon at bounding box center [240, 53] width 25 height 25
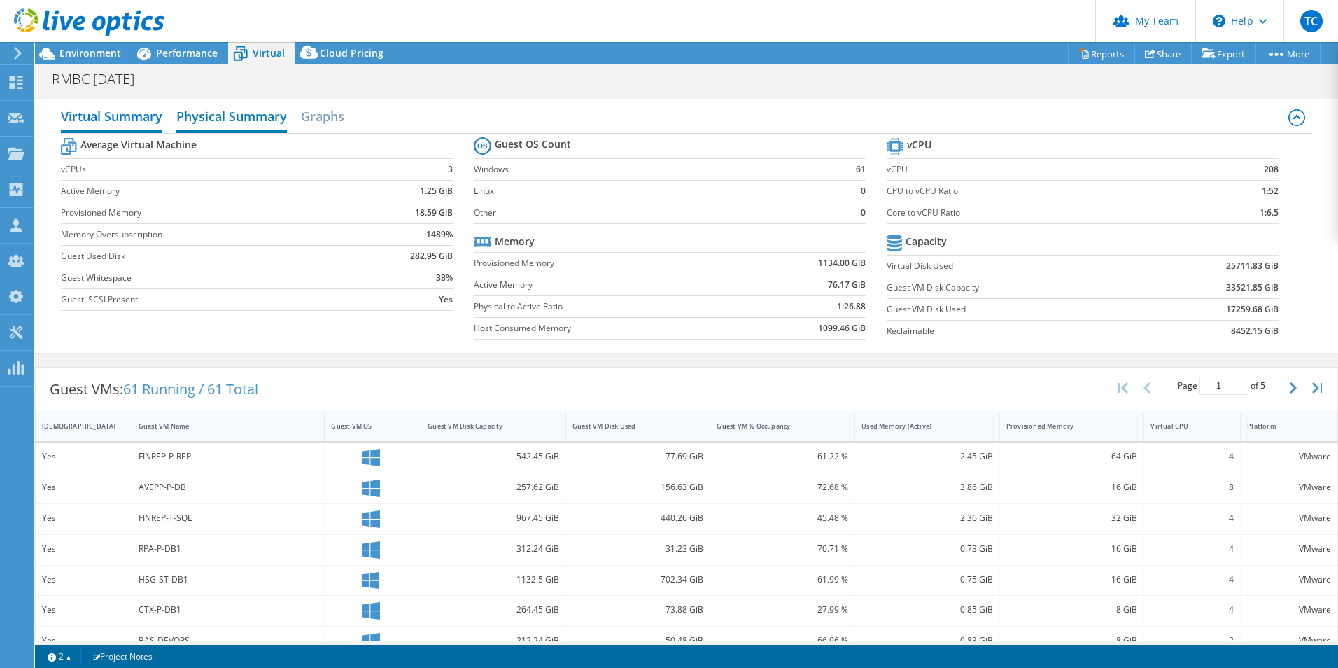
click at [278, 114] on h2 "Physical Summary" at bounding box center [231, 117] width 111 height 31
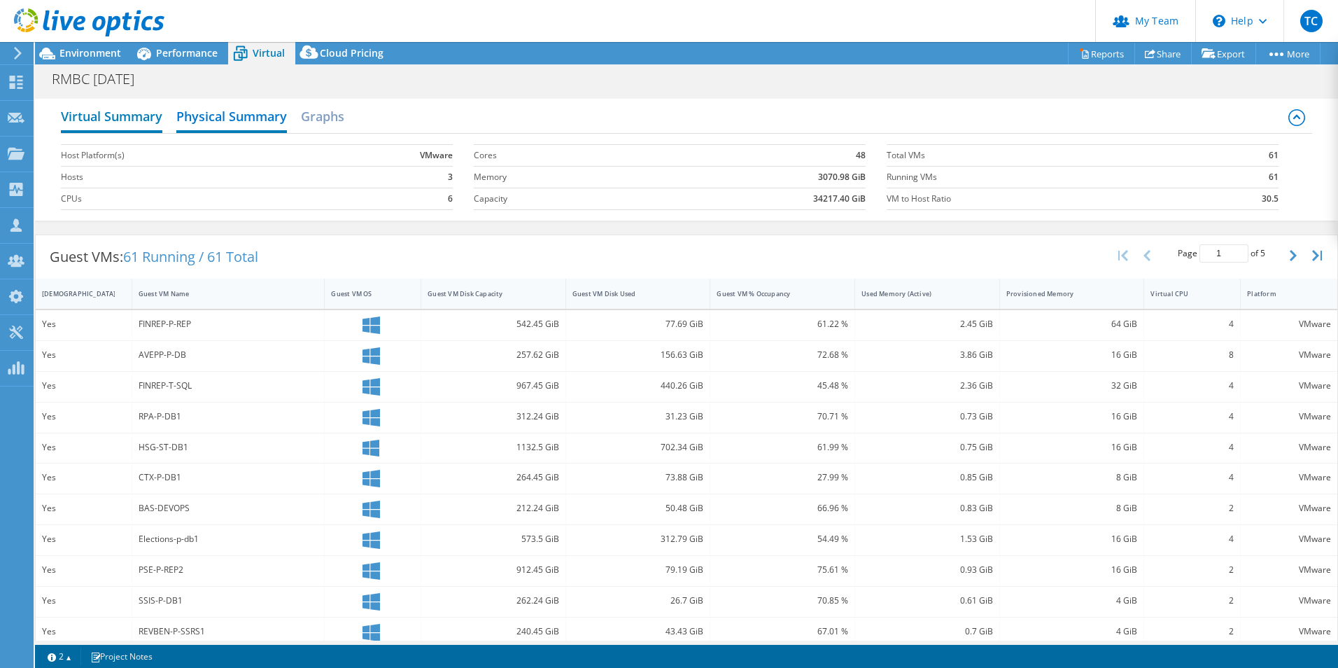
click at [116, 115] on h2 "Virtual Summary" at bounding box center [112, 117] width 102 height 31
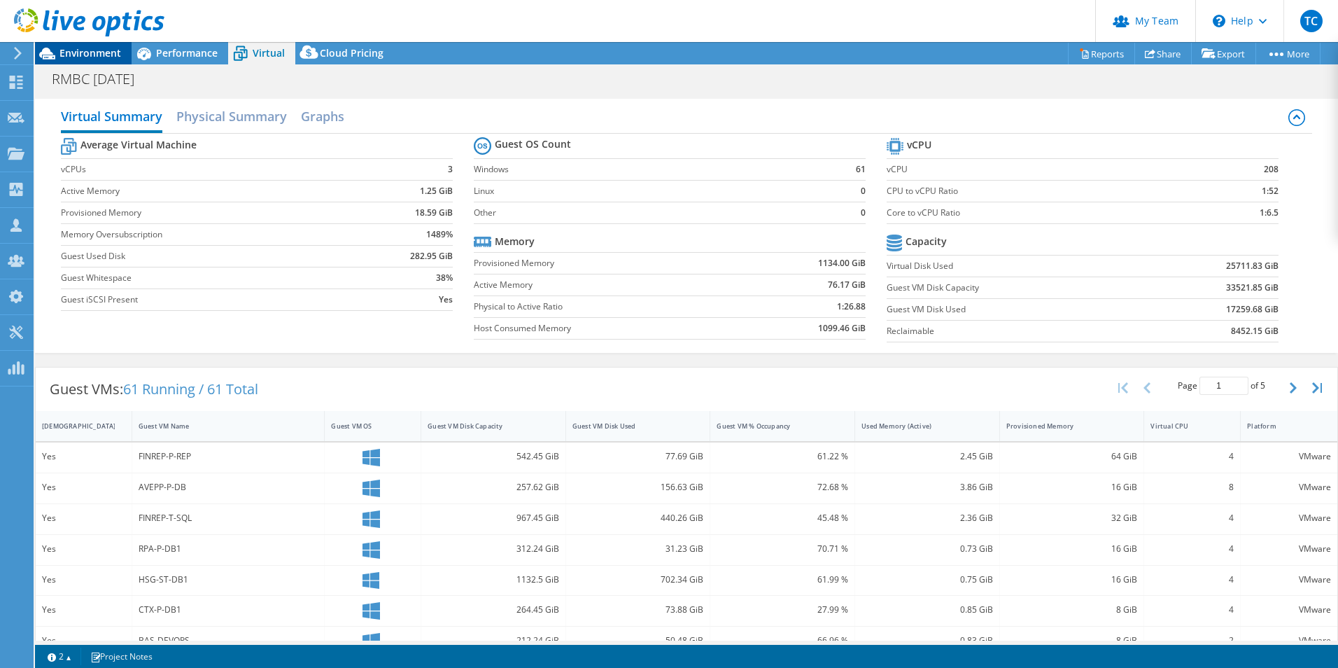
click at [83, 53] on span "Environment" at bounding box center [91, 52] width 62 height 13
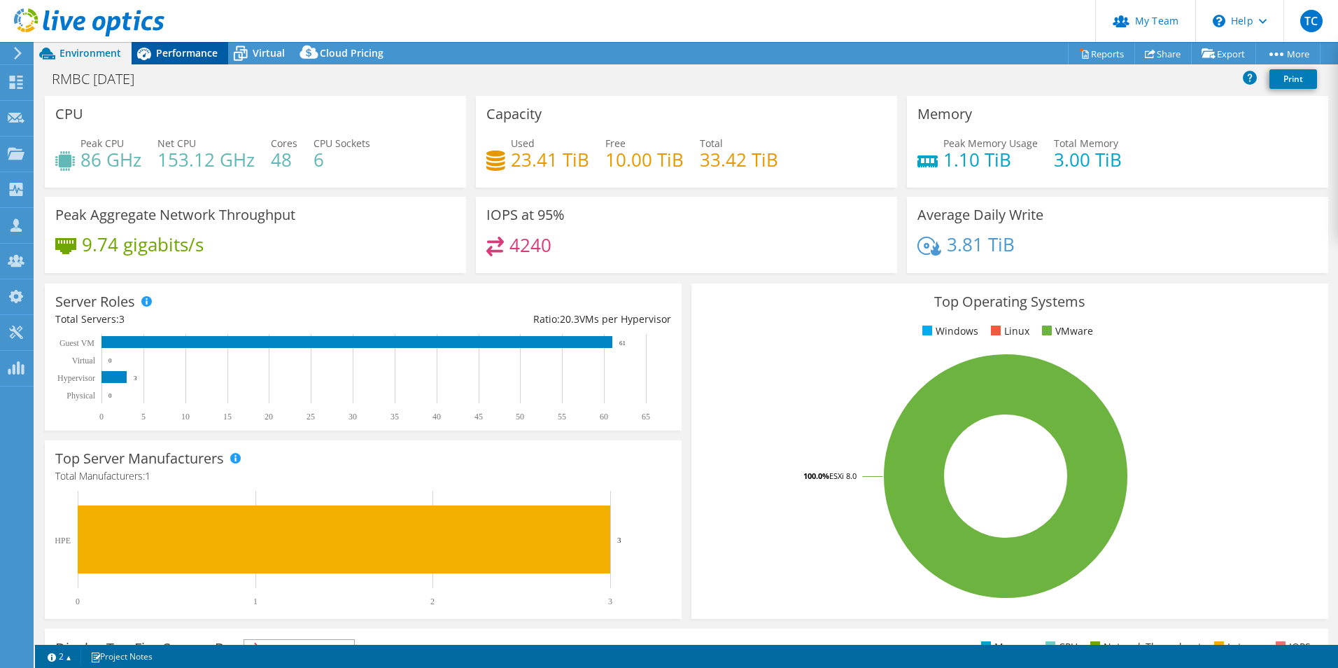
click at [169, 54] on span "Performance" at bounding box center [187, 52] width 62 height 13
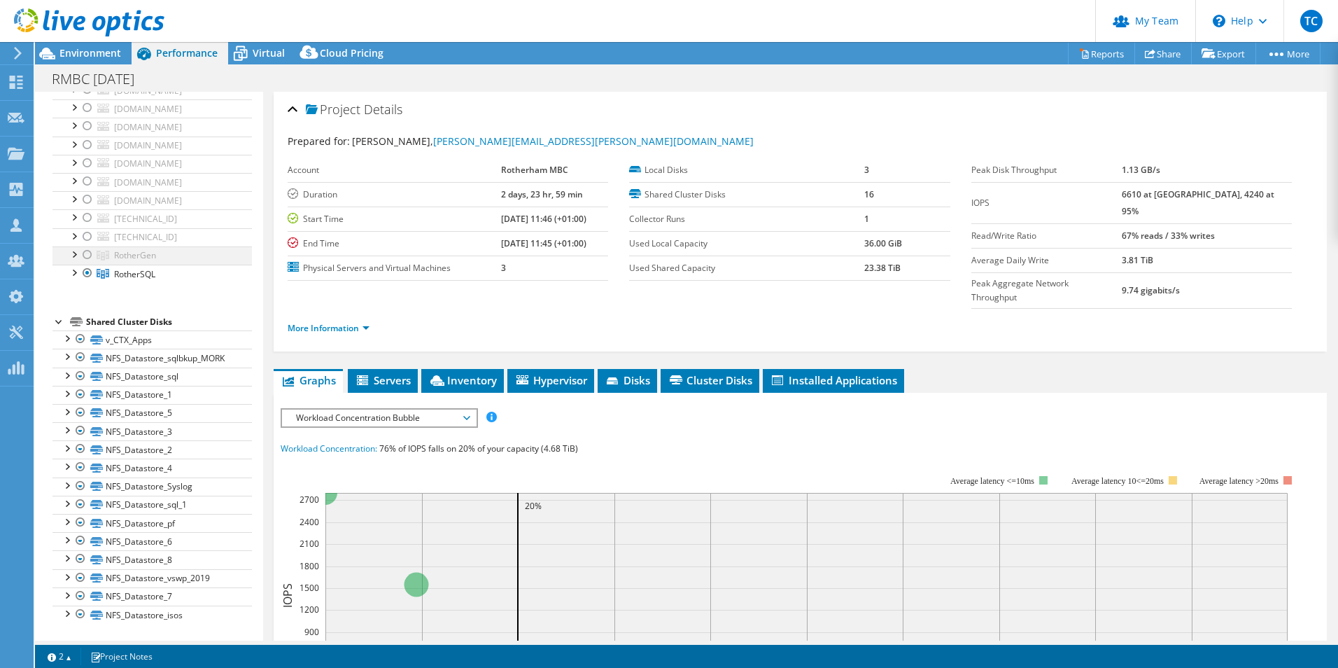
click at [87, 263] on div at bounding box center [88, 254] width 14 height 17
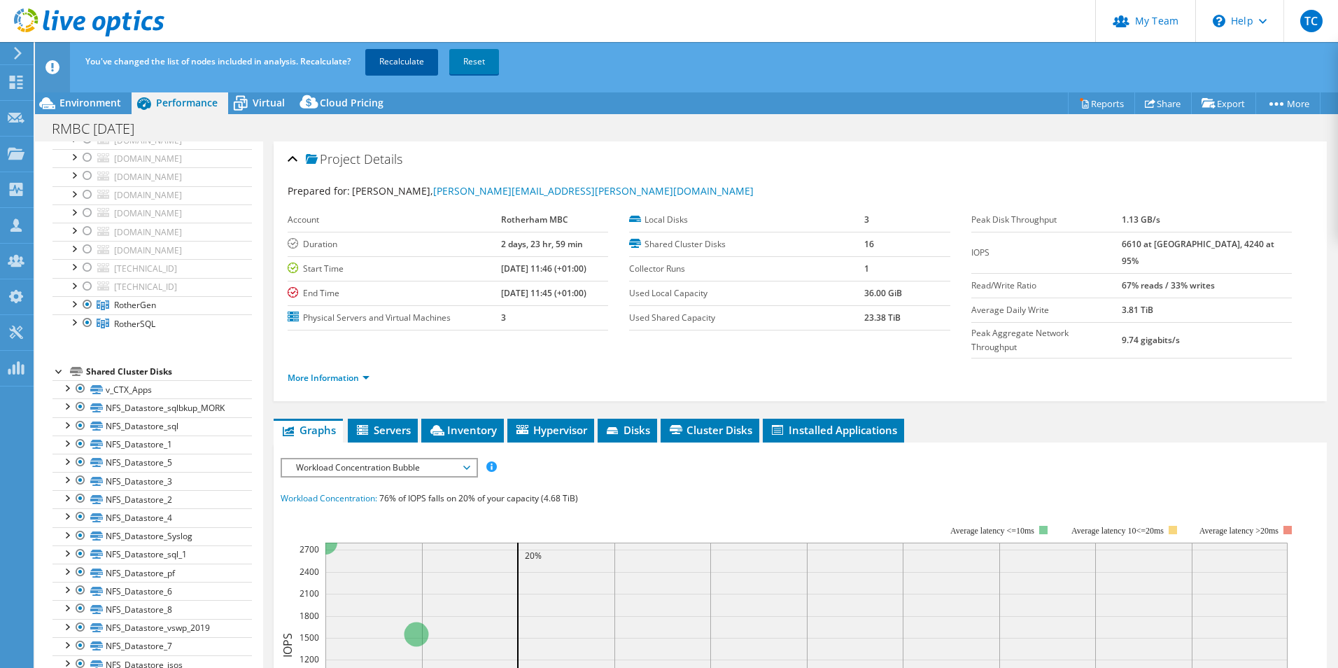
click at [411, 60] on link "Recalculate" at bounding box center [401, 61] width 73 height 25
